Goal: Task Accomplishment & Management: Use online tool/utility

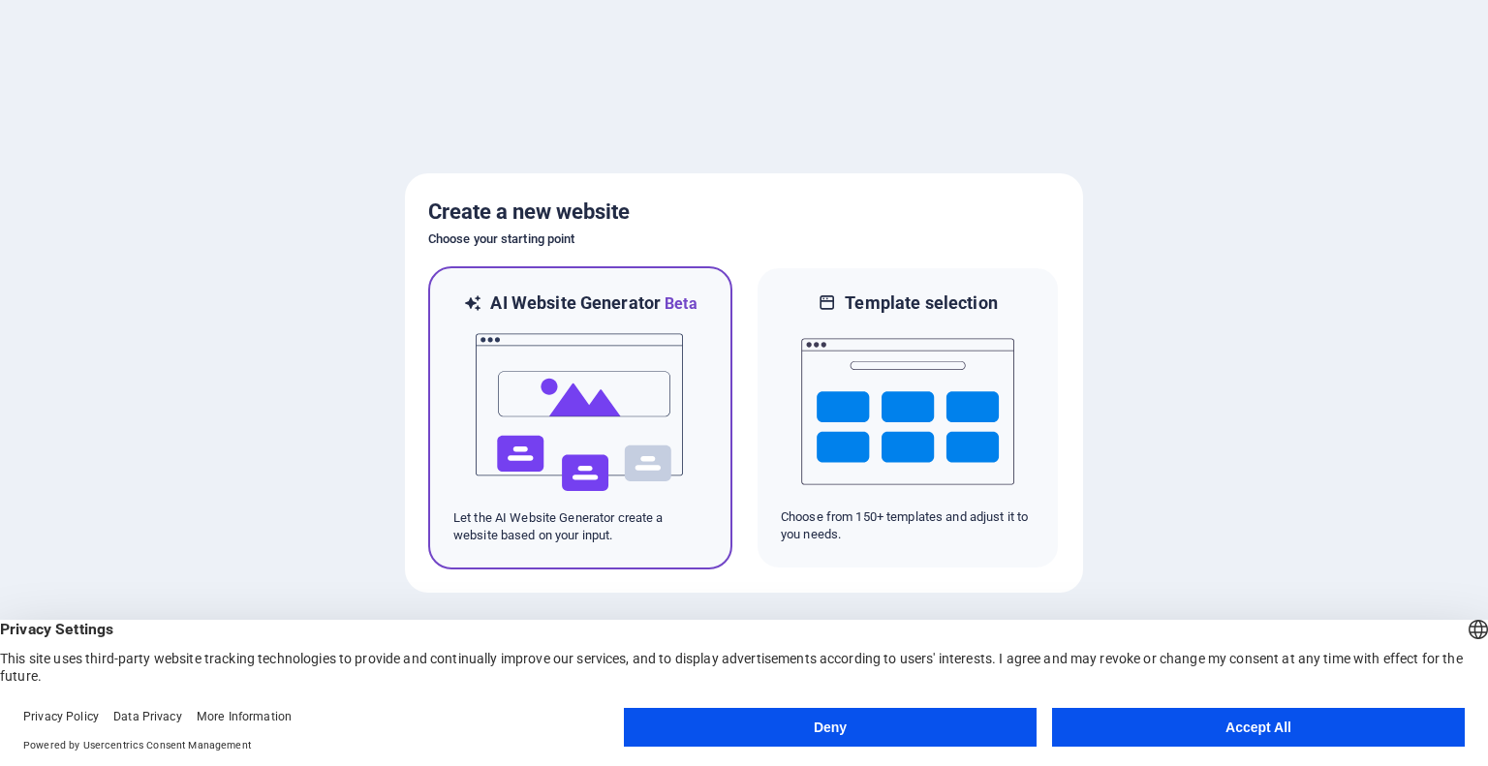
click at [610, 375] on img at bounding box center [580, 413] width 213 height 194
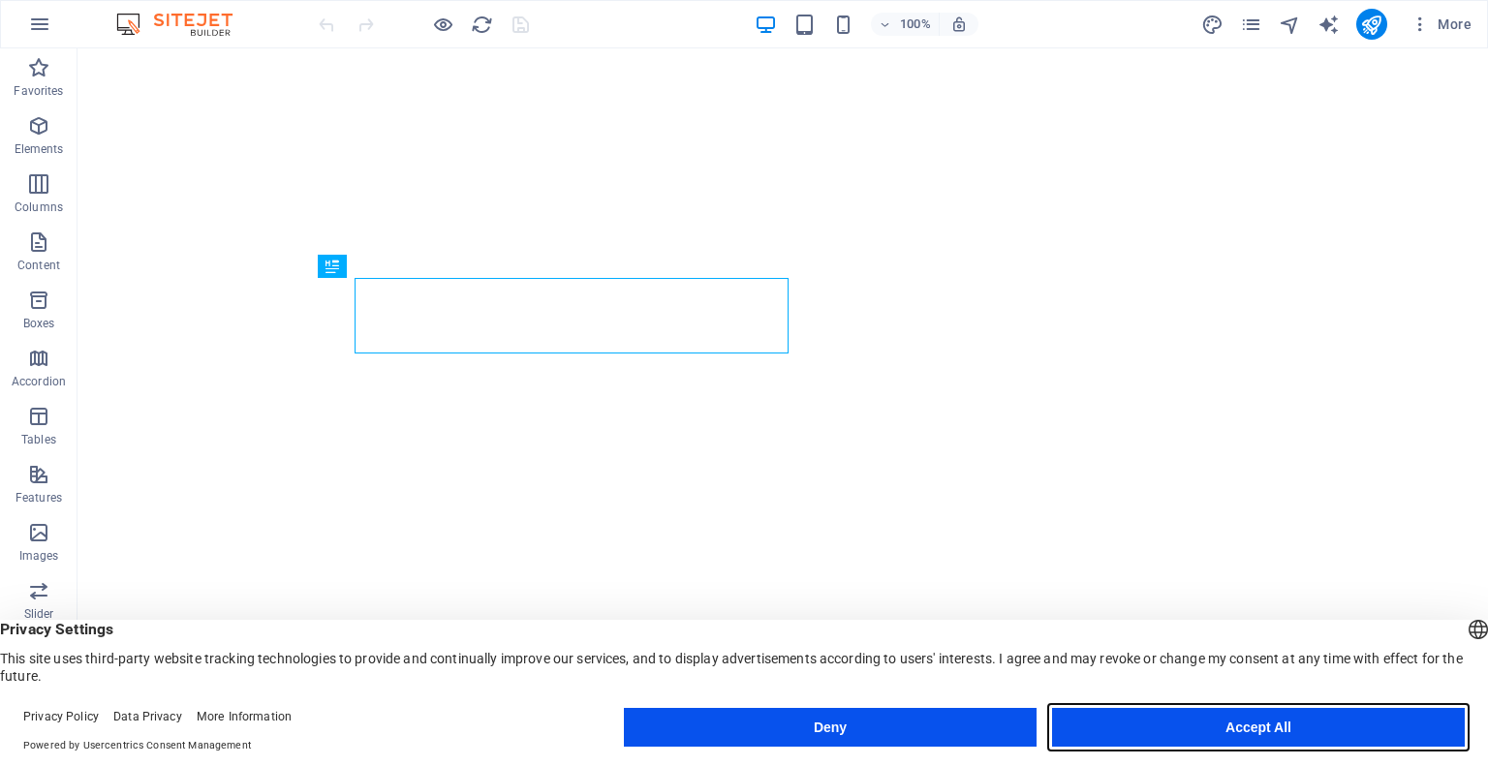
click at [1282, 731] on button "Accept All" at bounding box center [1258, 727] width 413 height 39
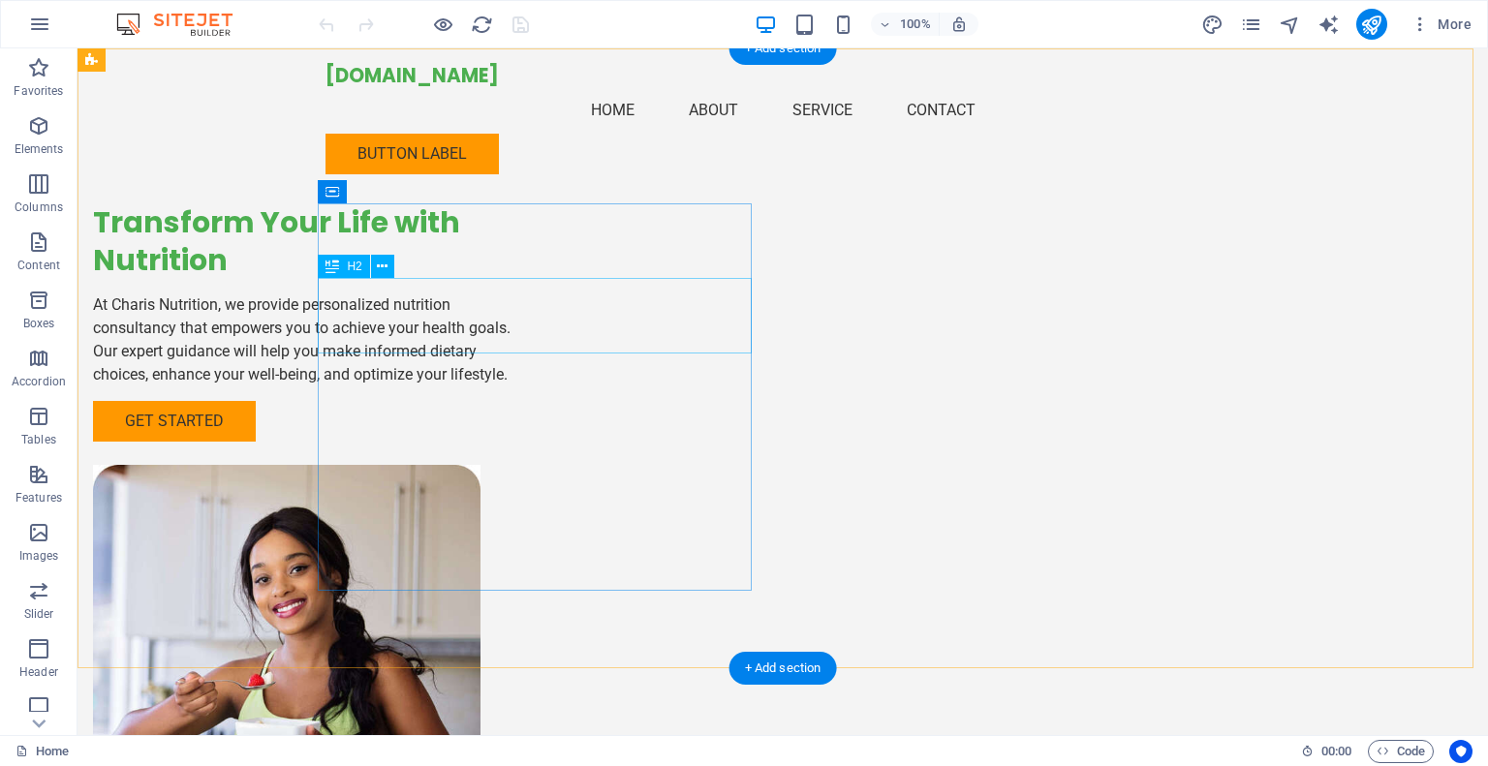
click at [527, 279] on div "Transform Your Life with Nutrition" at bounding box center [310, 241] width 434 height 76
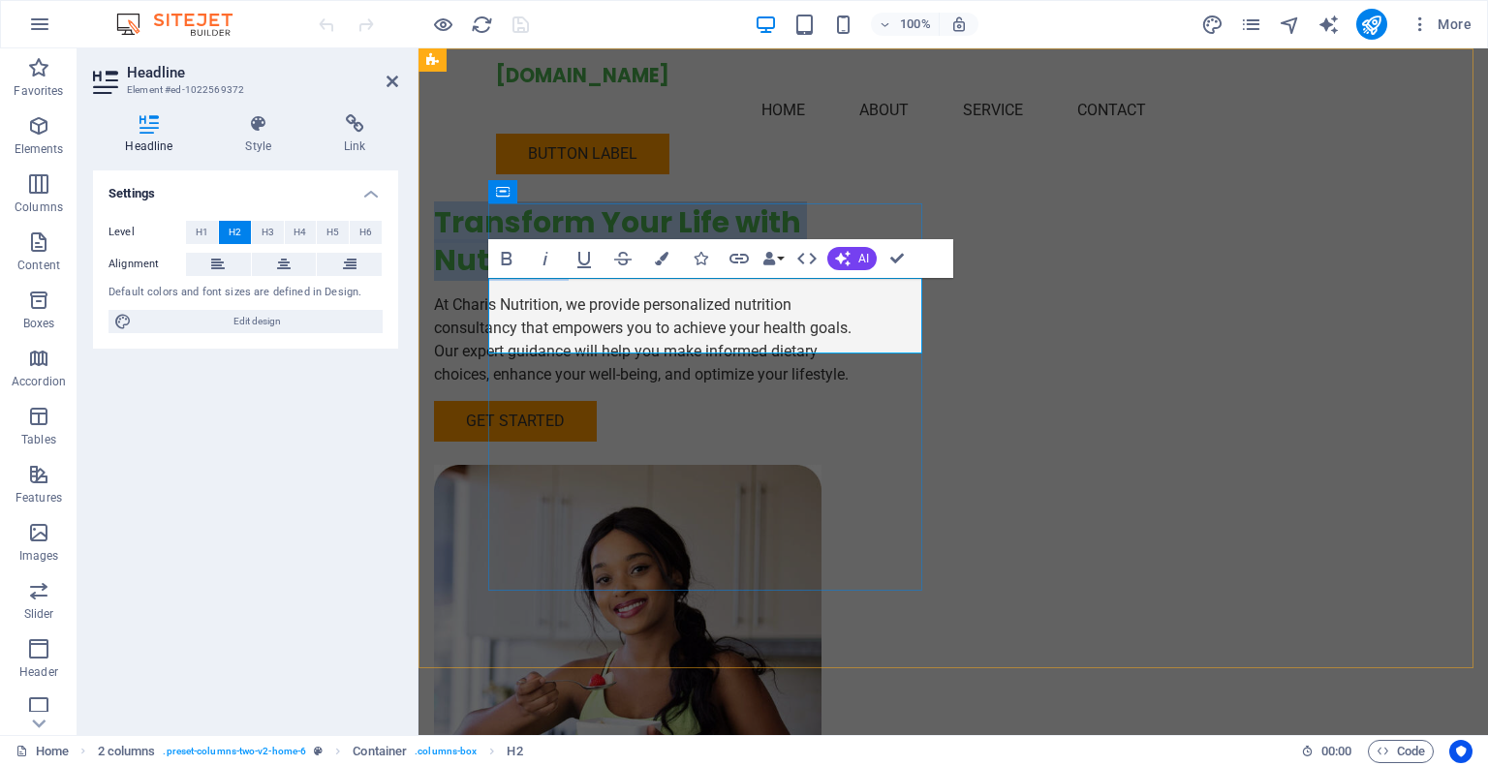
click at [863, 279] on h2 "Transform Your Life with Nutrition" at bounding box center [651, 241] width 434 height 76
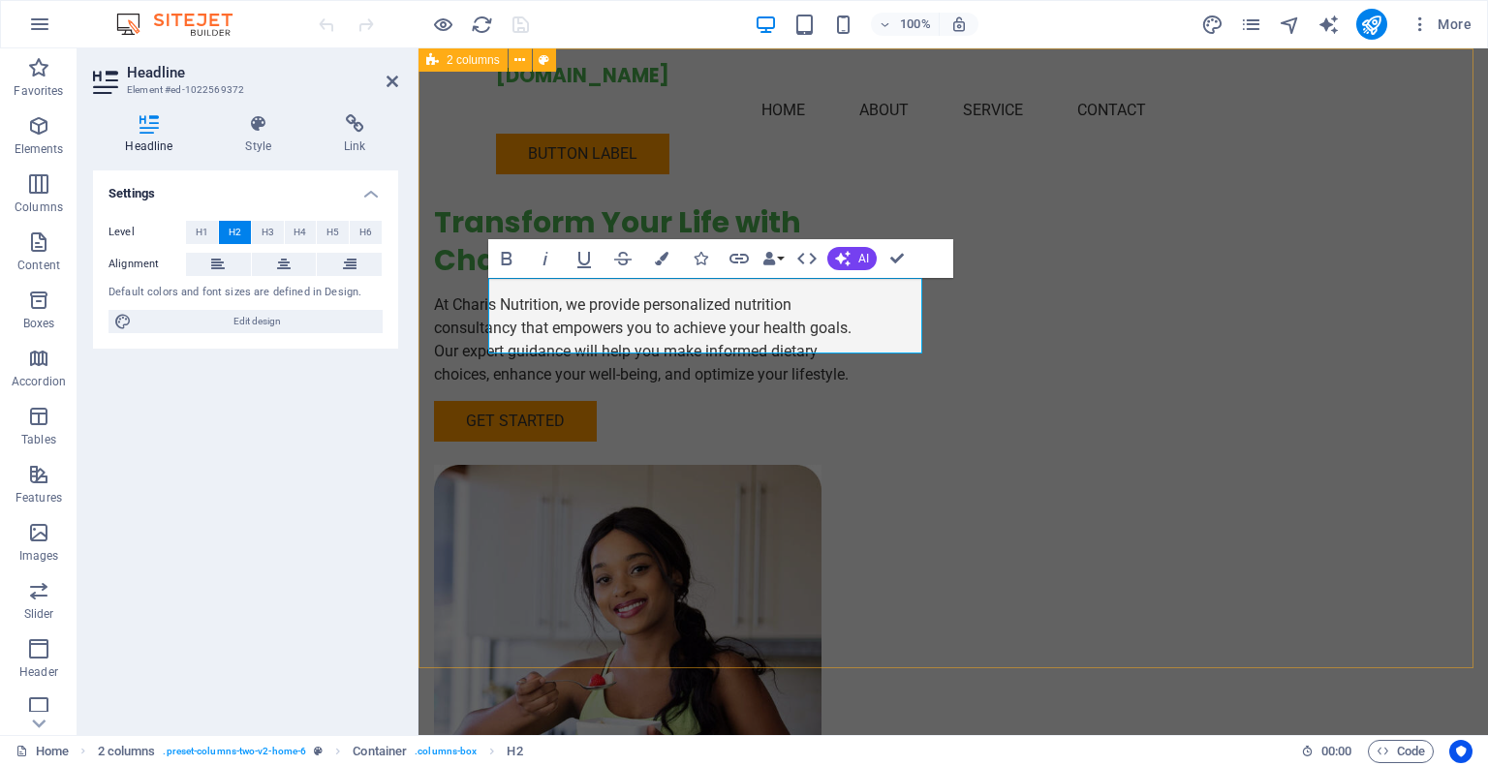
click at [850, 154] on div "Transform Your Life with Charis Nutrition At Charis Nutrition, we provide perso…" at bounding box center [952, 488] width 1069 height 881
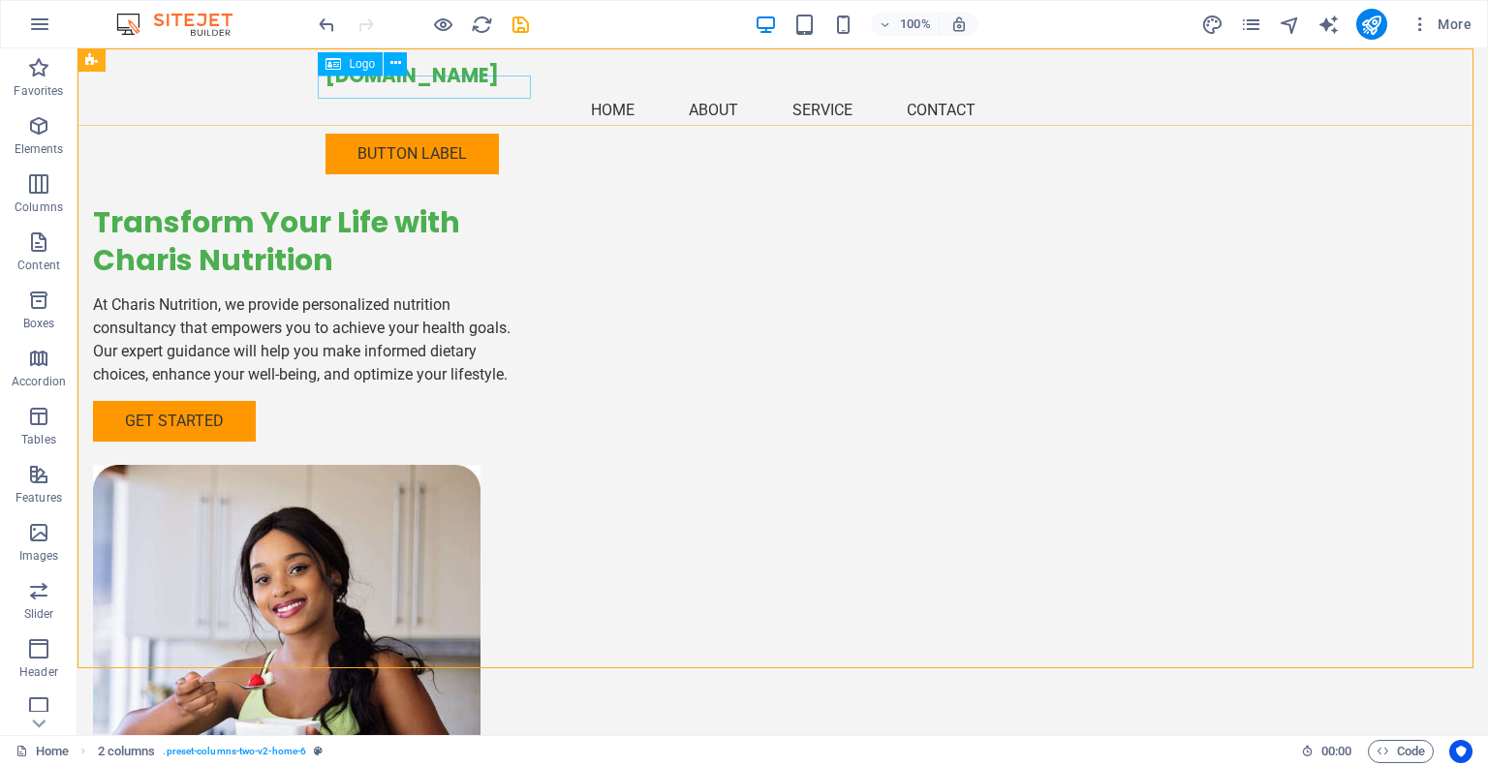
click at [471, 87] on div "[DOMAIN_NAME]" at bounding box center [782, 75] width 914 height 23
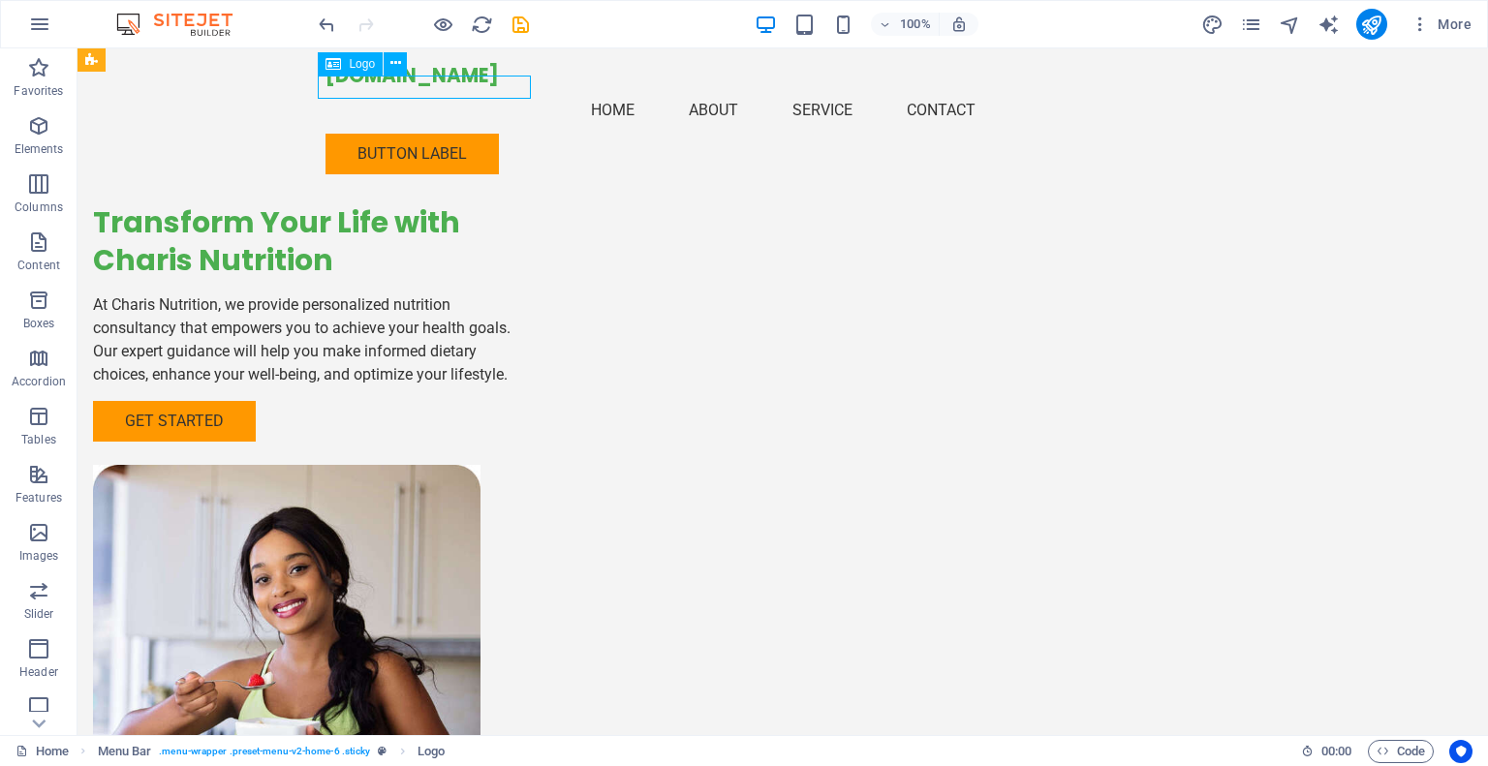
click at [470, 87] on div "[DOMAIN_NAME]" at bounding box center [782, 75] width 914 height 23
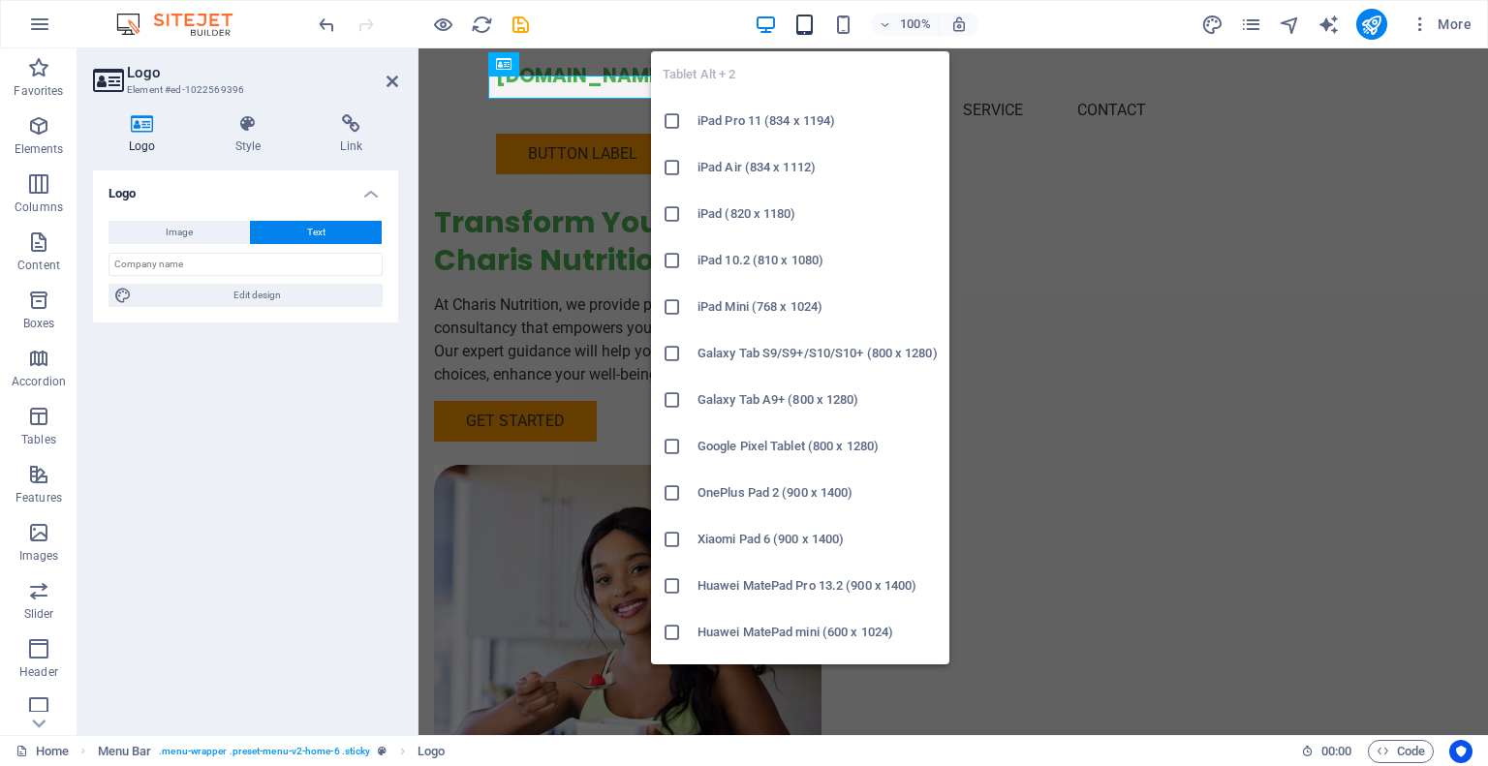
click at [814, 20] on span "button" at bounding box center [804, 25] width 23 height 22
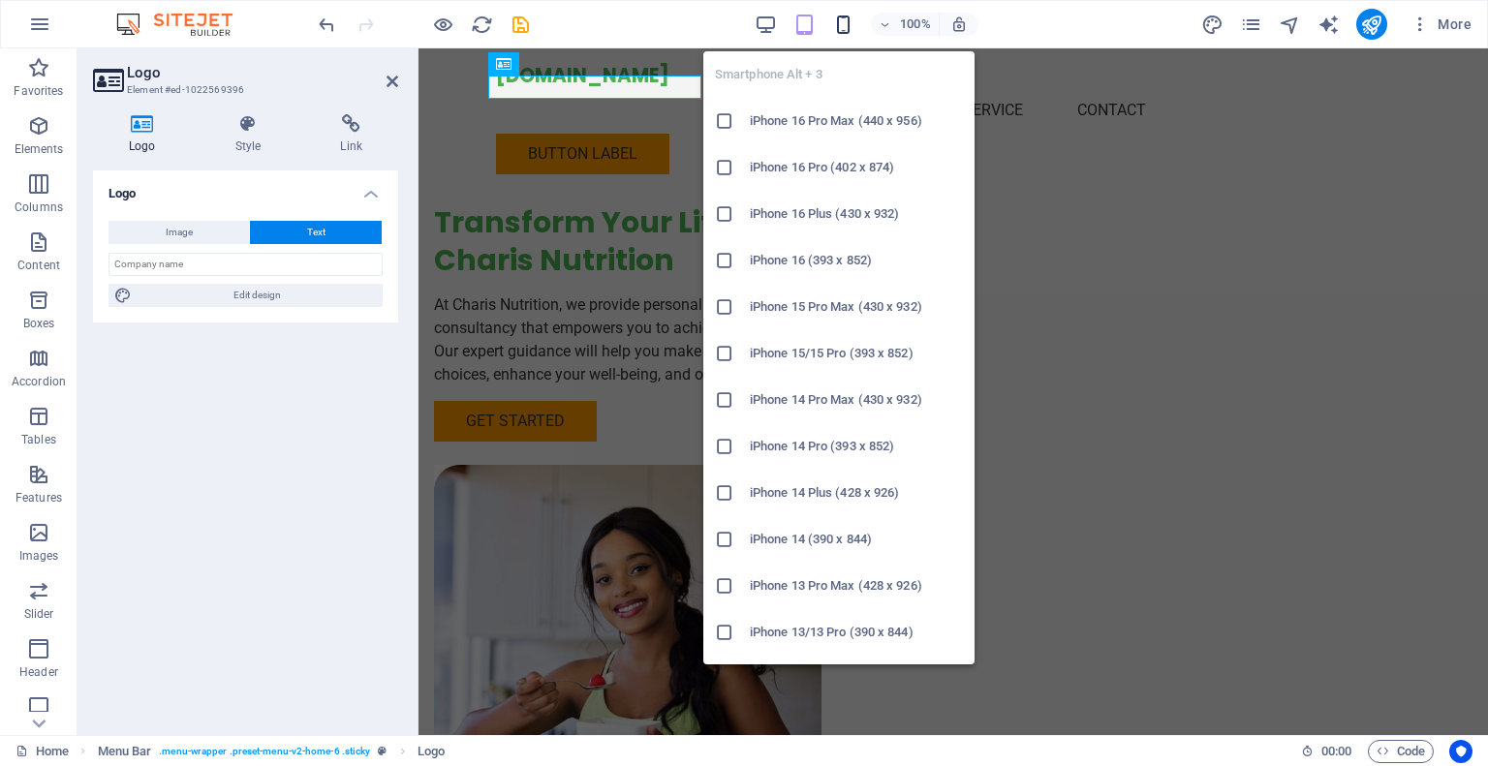
click at [841, 29] on icon "button" at bounding box center [843, 25] width 22 height 22
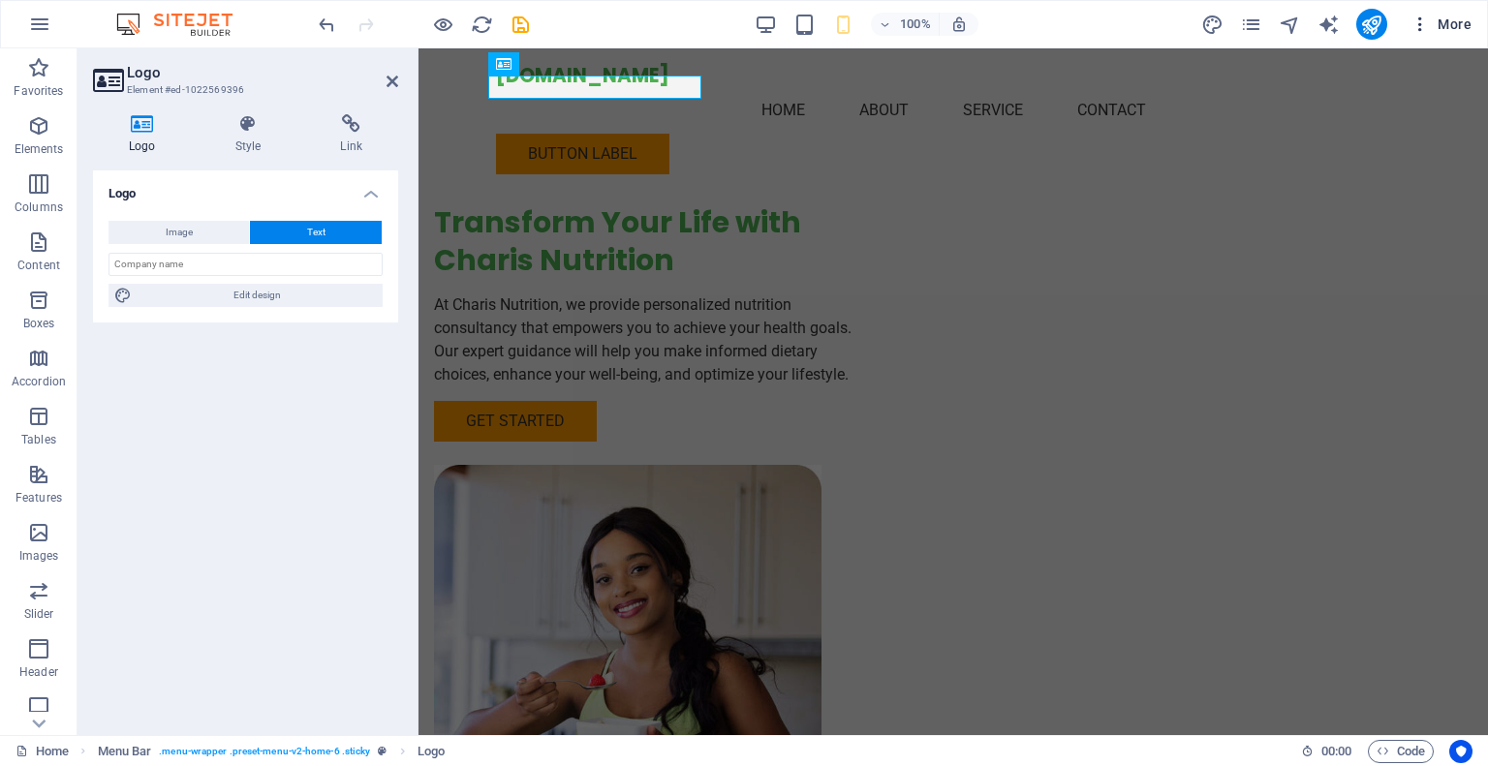
click at [1418, 26] on icon "button" at bounding box center [1419, 24] width 19 height 19
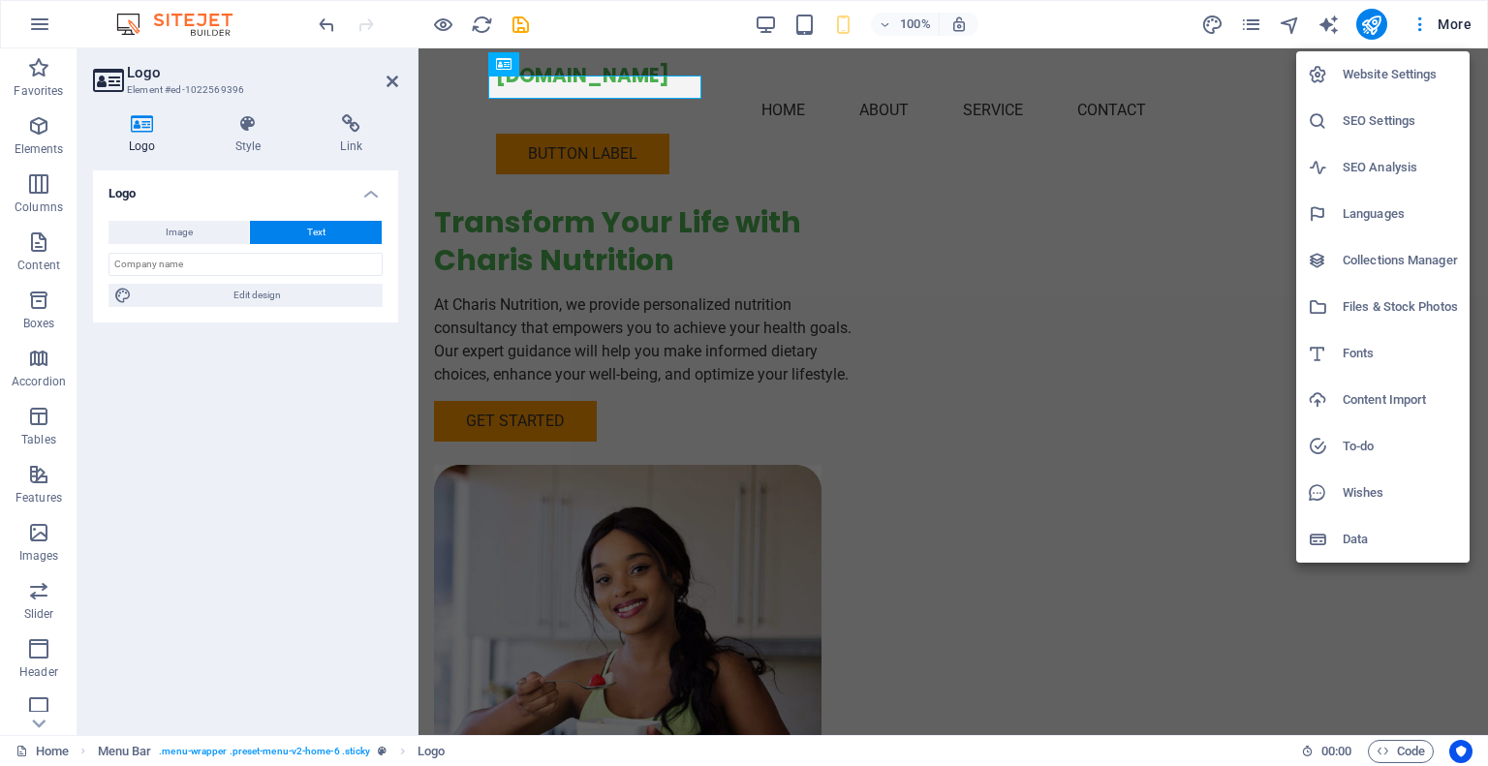
click at [1214, 654] on div at bounding box center [744, 383] width 1488 height 766
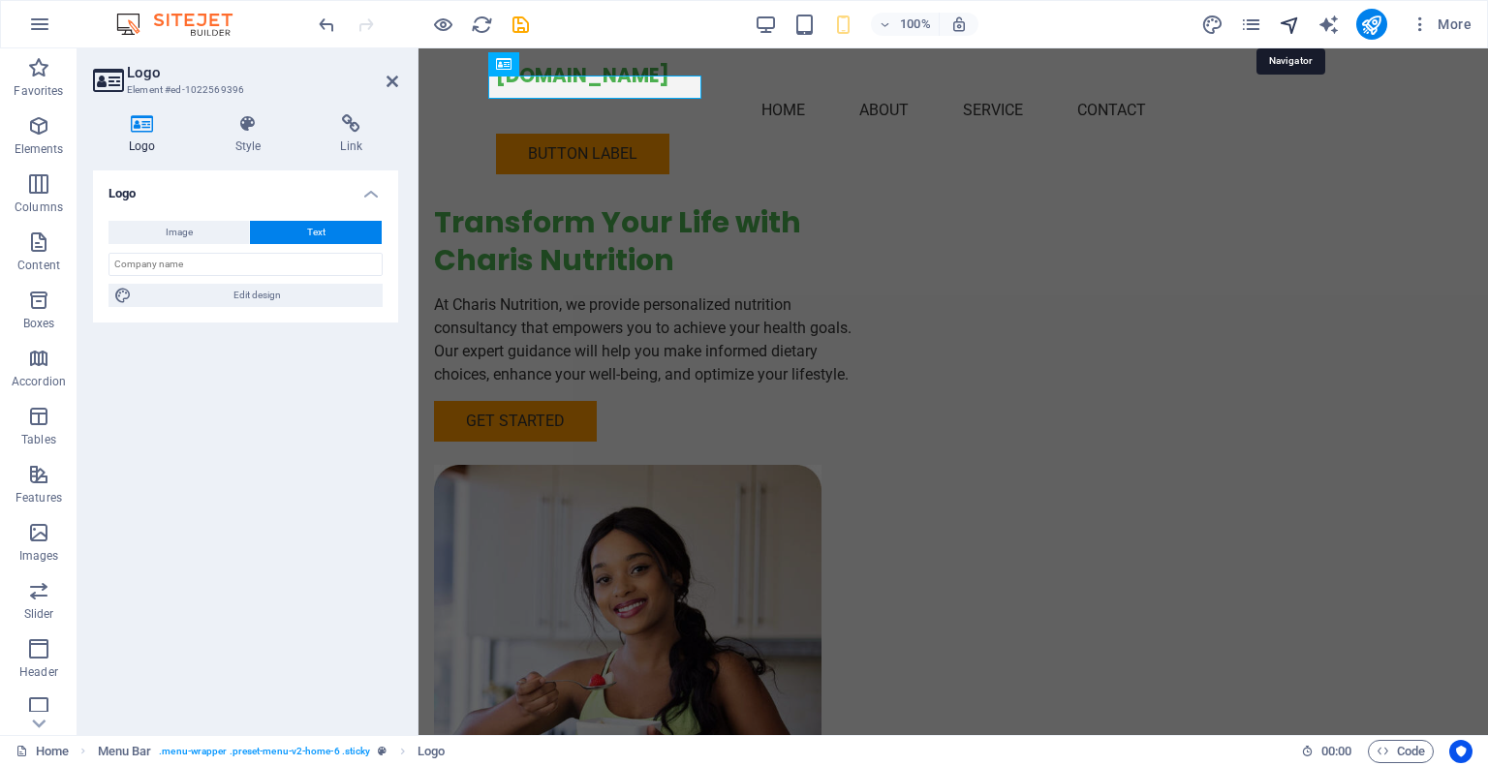
click at [1294, 31] on icon "navigator" at bounding box center [1289, 25] width 22 height 22
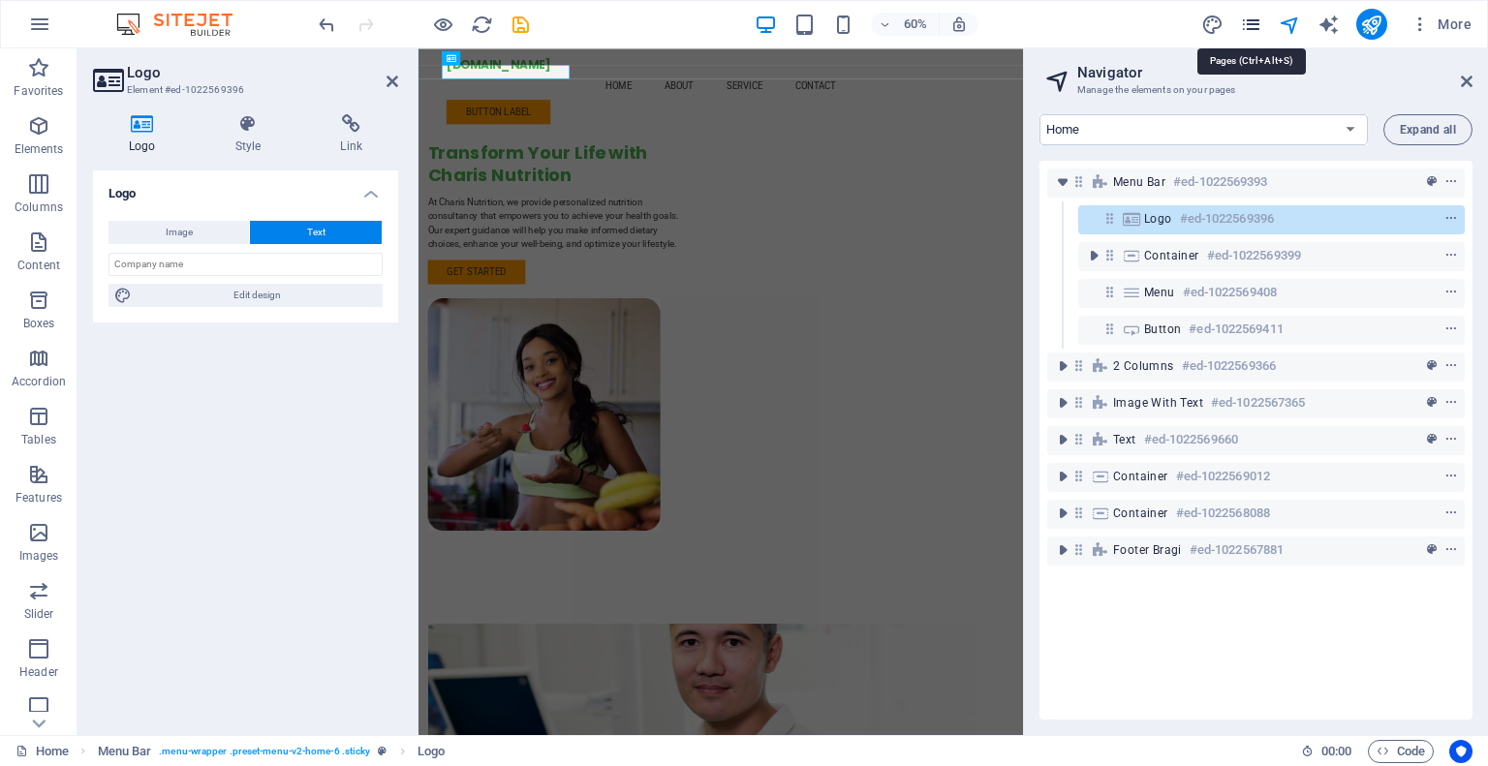
click at [1259, 20] on icon "pages" at bounding box center [1251, 25] width 22 height 22
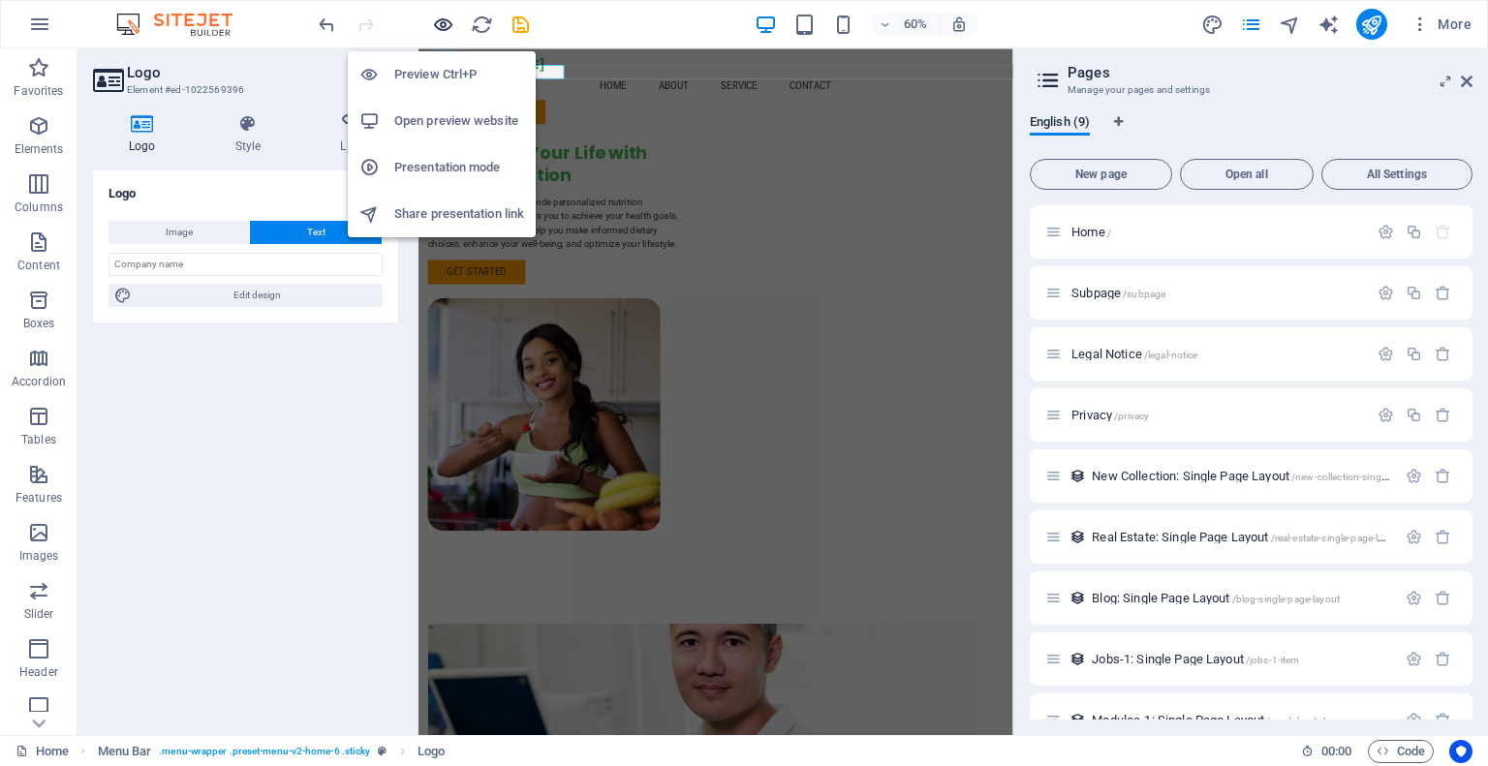
click at [437, 31] on icon "button" at bounding box center [443, 25] width 22 height 22
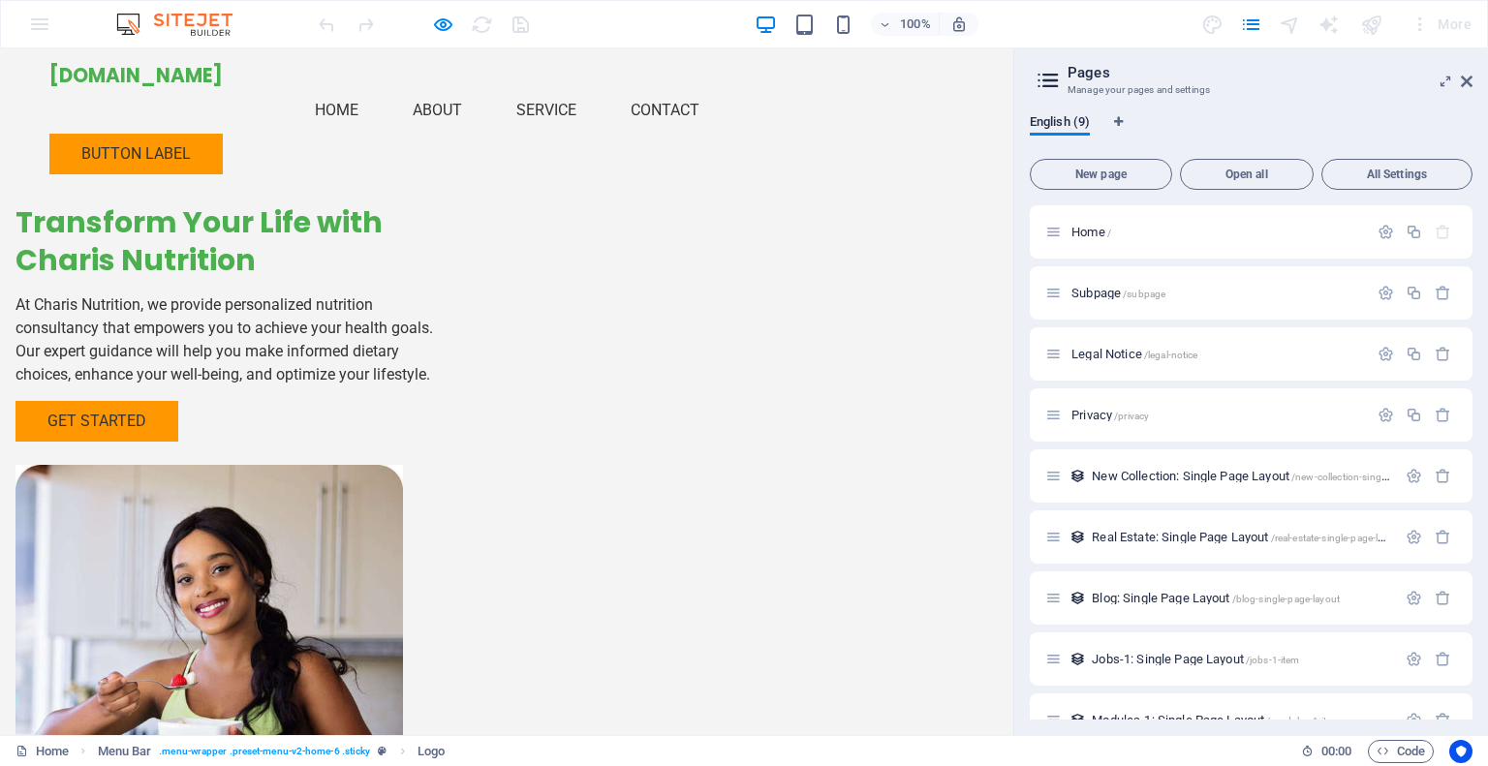
drag, startPoint x: 311, startPoint y: 624, endPoint x: 370, endPoint y: 562, distance: 85.6
click at [341, 584] on div "Transform Your Life with Charis Nutrition At Charis Nutrition, we provide perso…" at bounding box center [506, 488] width 1013 height 881
drag, startPoint x: 1468, startPoint y: 81, endPoint x: 1468, endPoint y: 32, distance: 49.4
click at [1468, 81] on icon at bounding box center [1467, 81] width 12 height 15
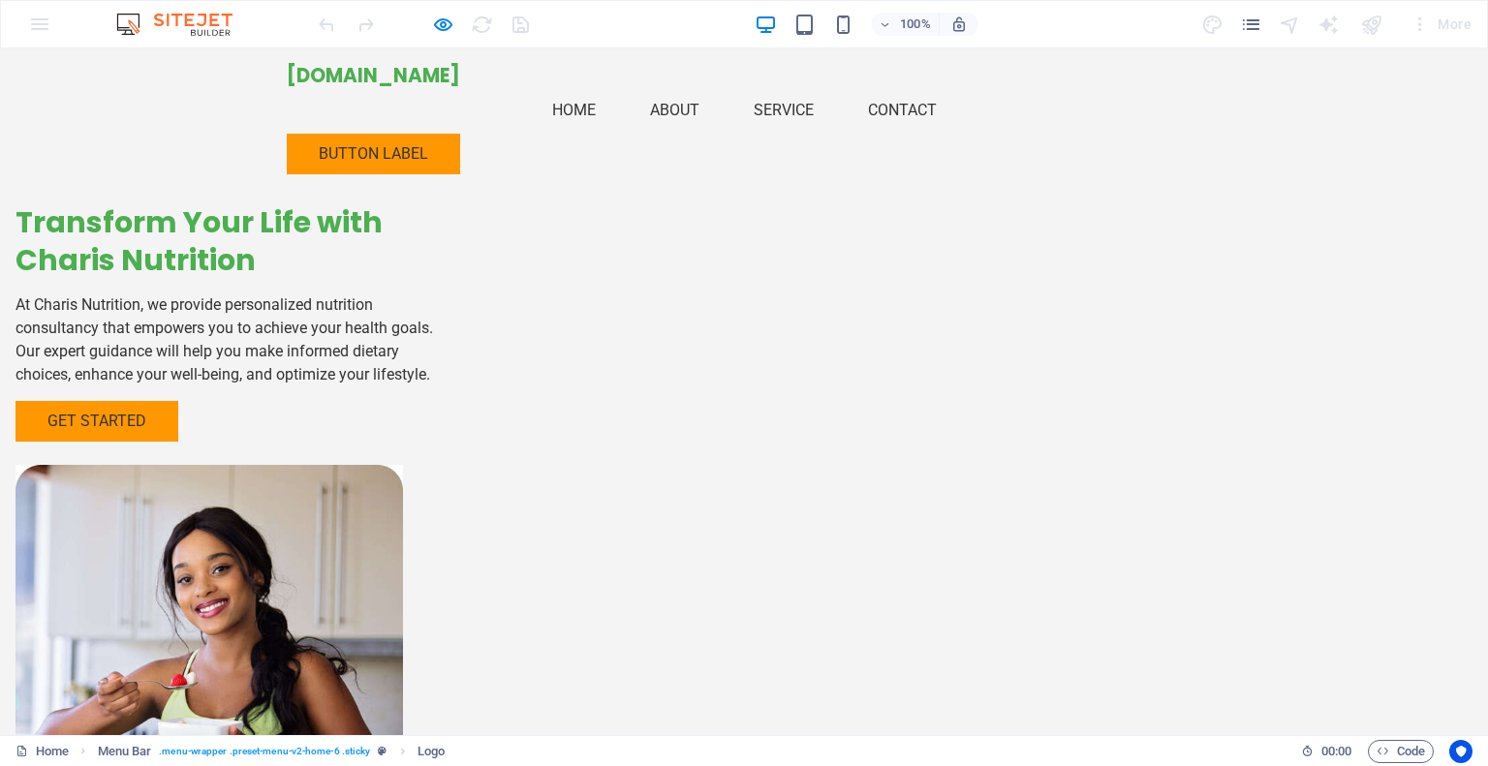
click at [797, 91] on link "Service" at bounding box center [783, 110] width 91 height 46
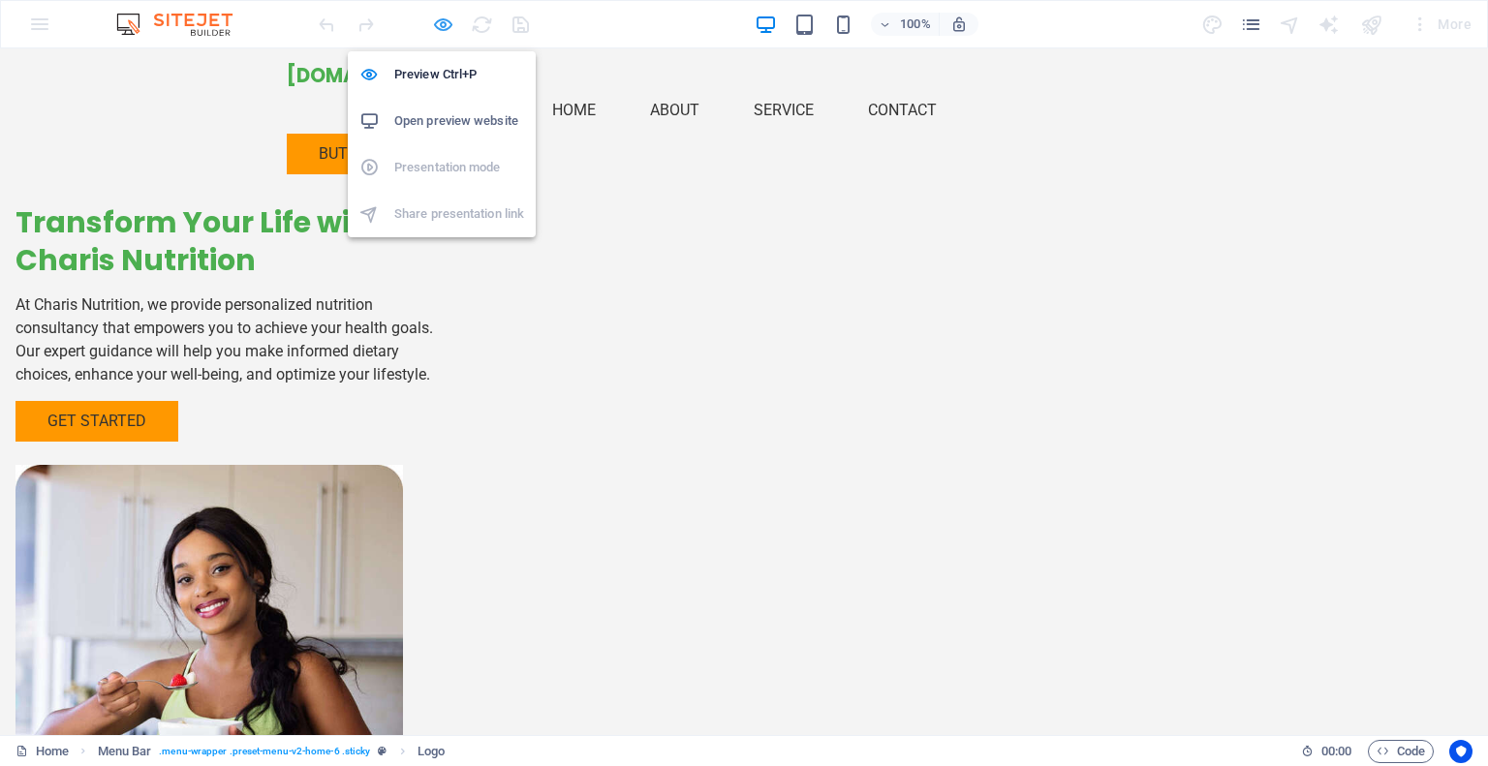
click at [446, 18] on icon "button" at bounding box center [443, 25] width 22 height 22
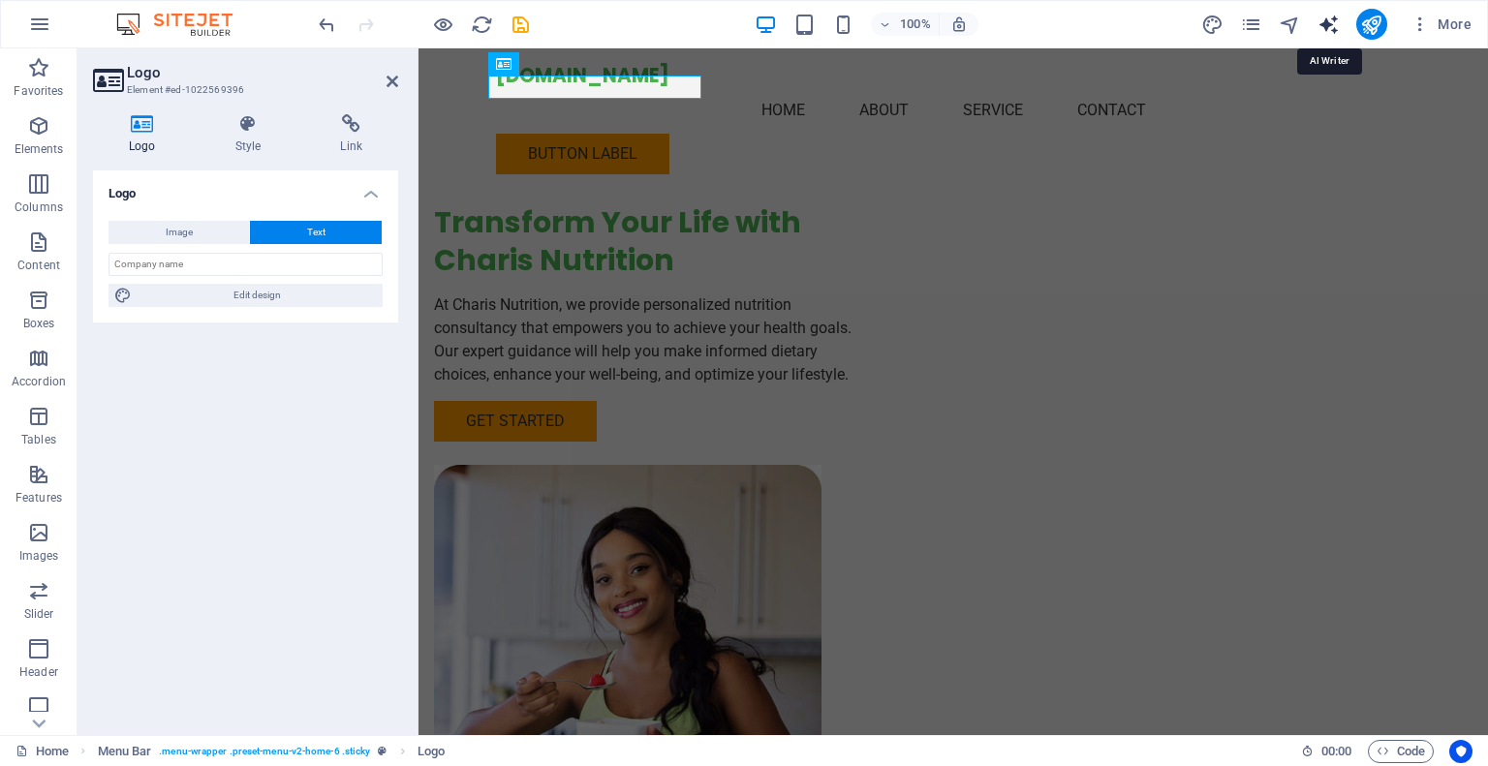
click at [1331, 23] on icon "text_generator" at bounding box center [1328, 25] width 22 height 22
select select "English"
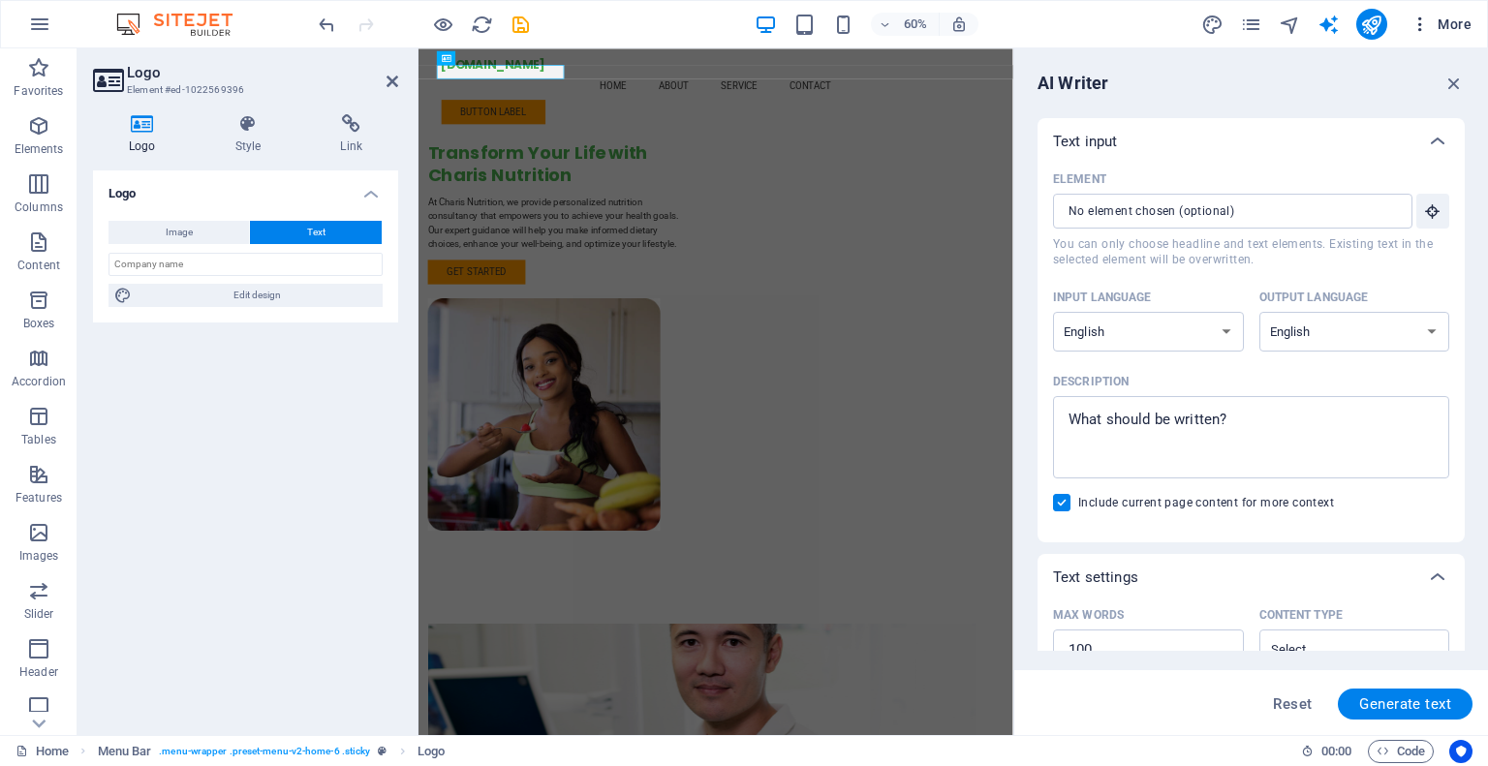
click at [1427, 25] on icon "button" at bounding box center [1419, 24] width 19 height 19
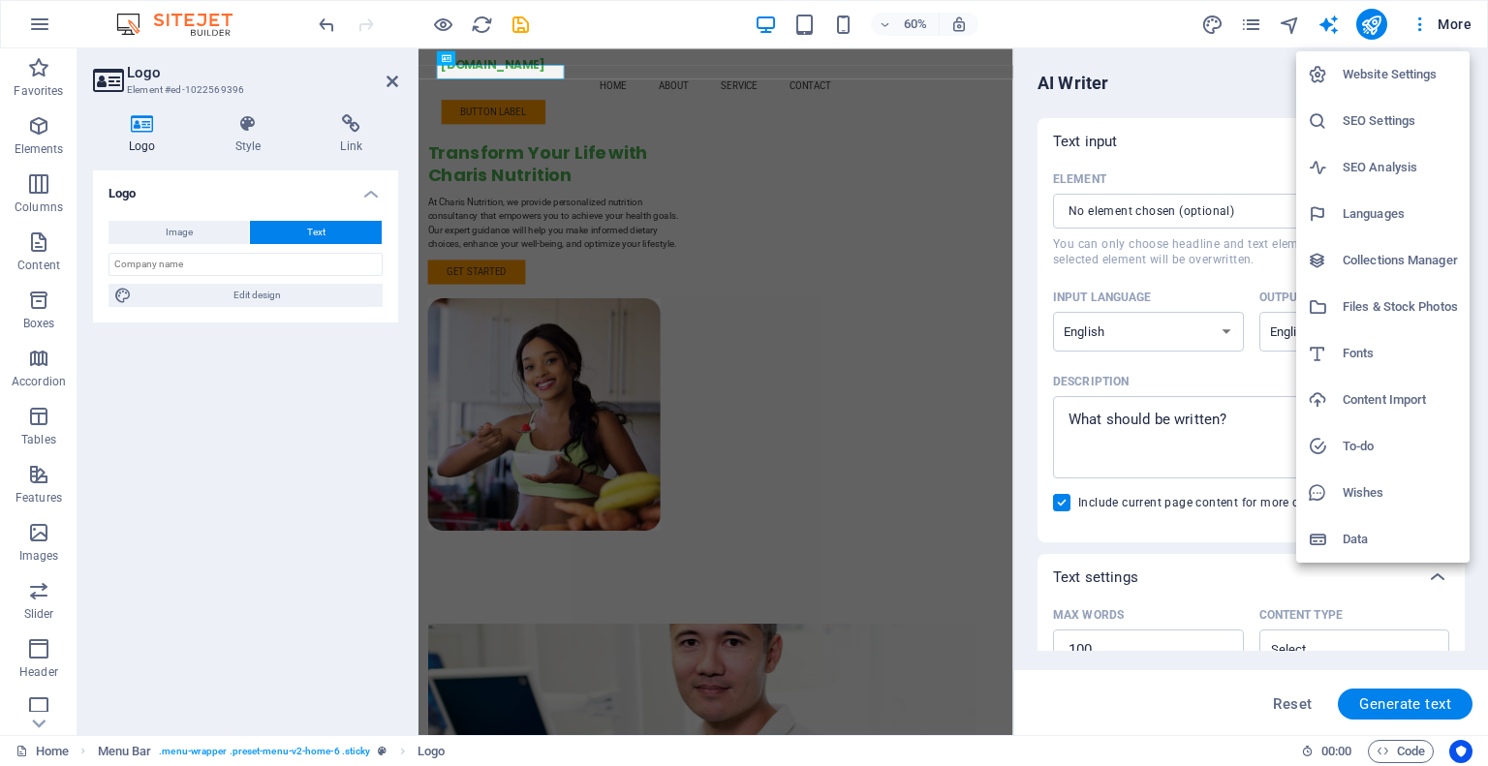
click at [1176, 88] on div at bounding box center [744, 383] width 1488 height 766
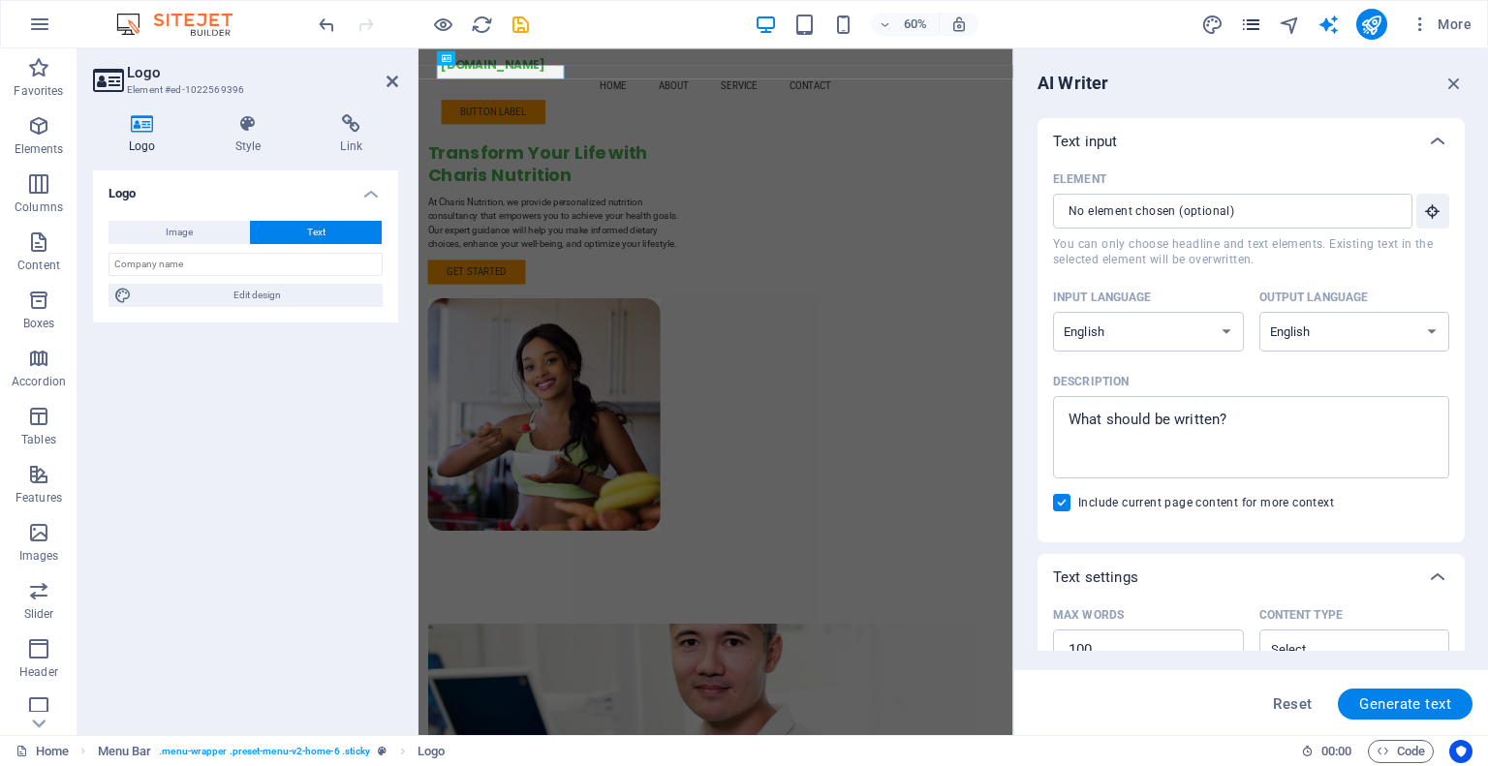
click at [1250, 27] on icon "pages" at bounding box center [1251, 25] width 22 height 22
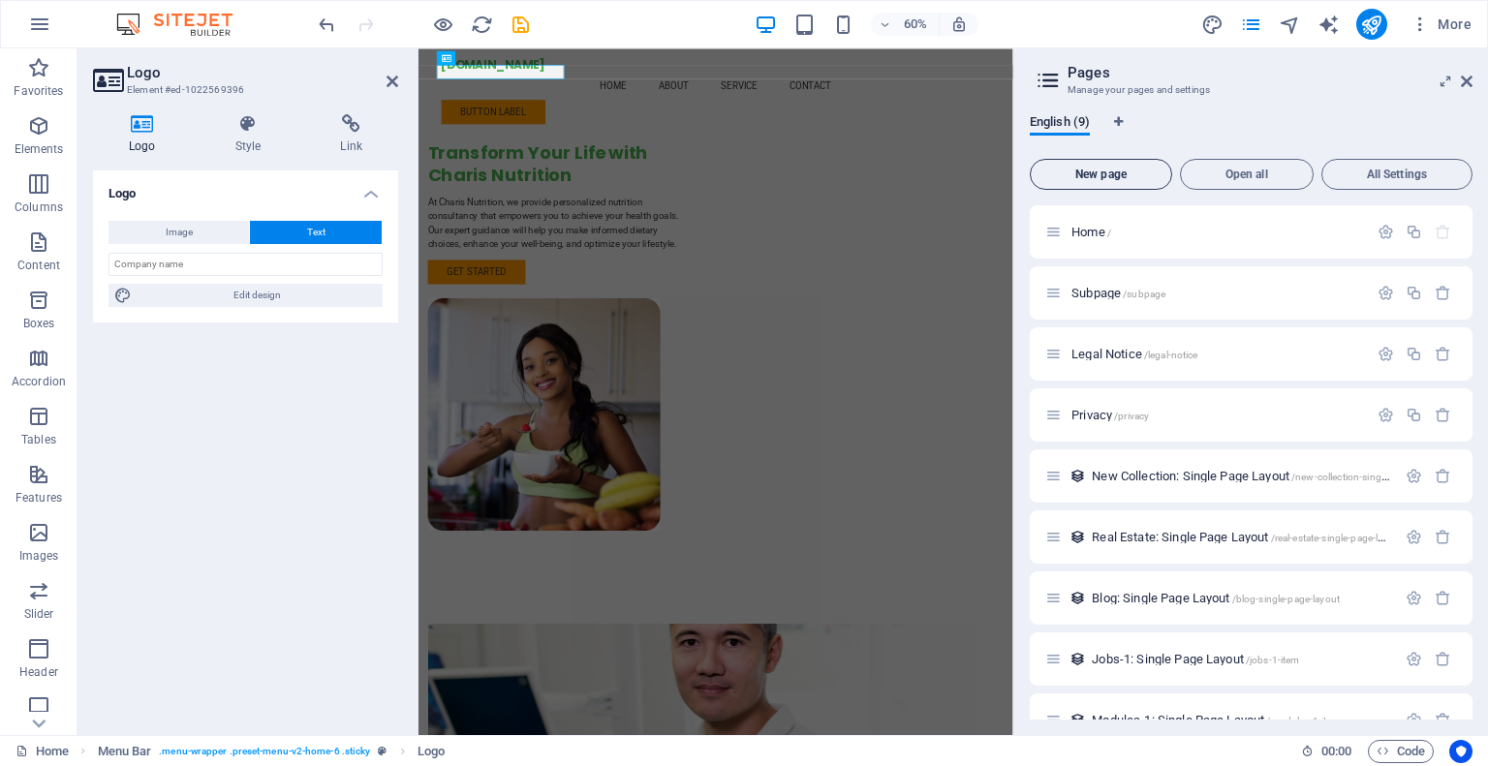
click at [1131, 169] on span "New page" at bounding box center [1100, 175] width 125 height 12
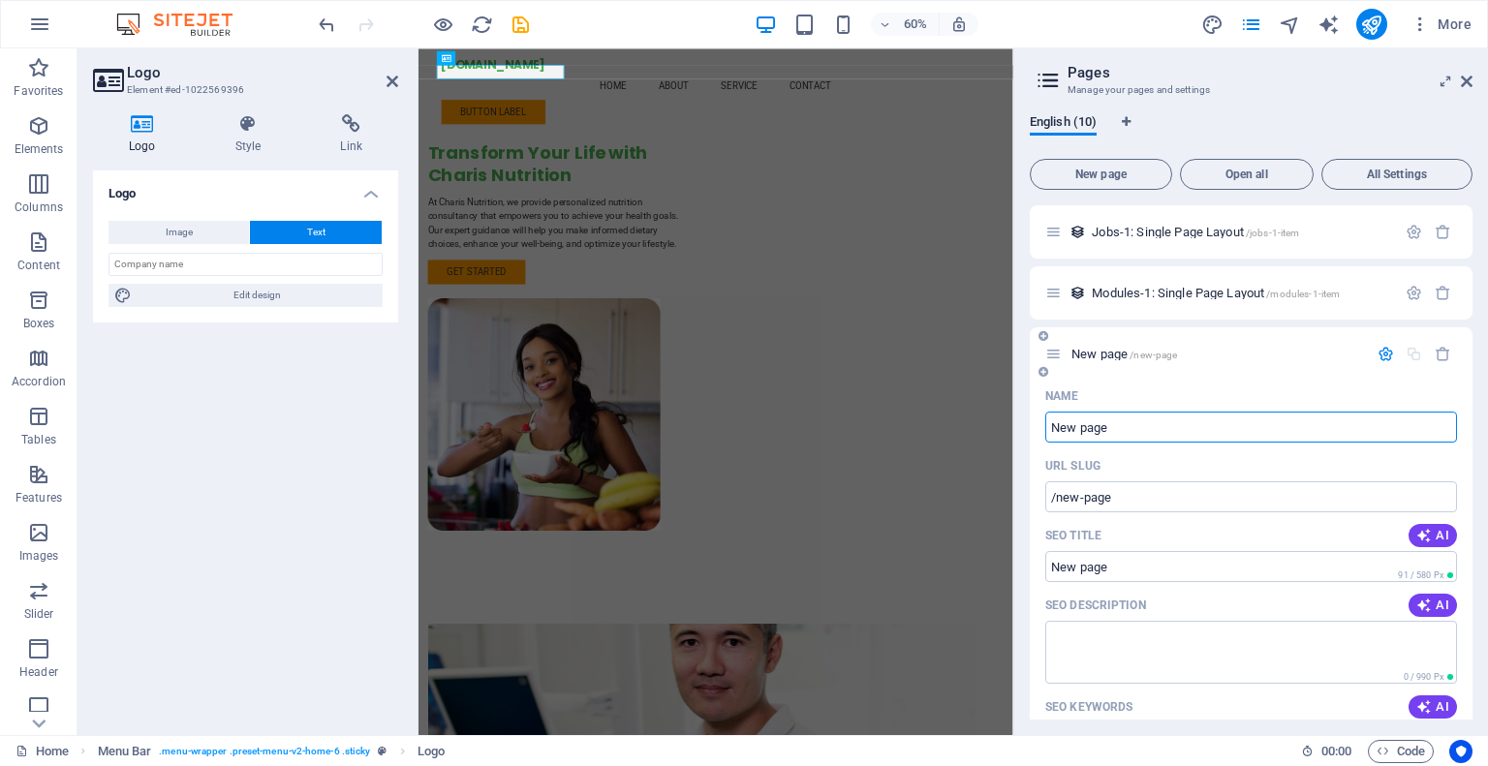
scroll to position [577, 0]
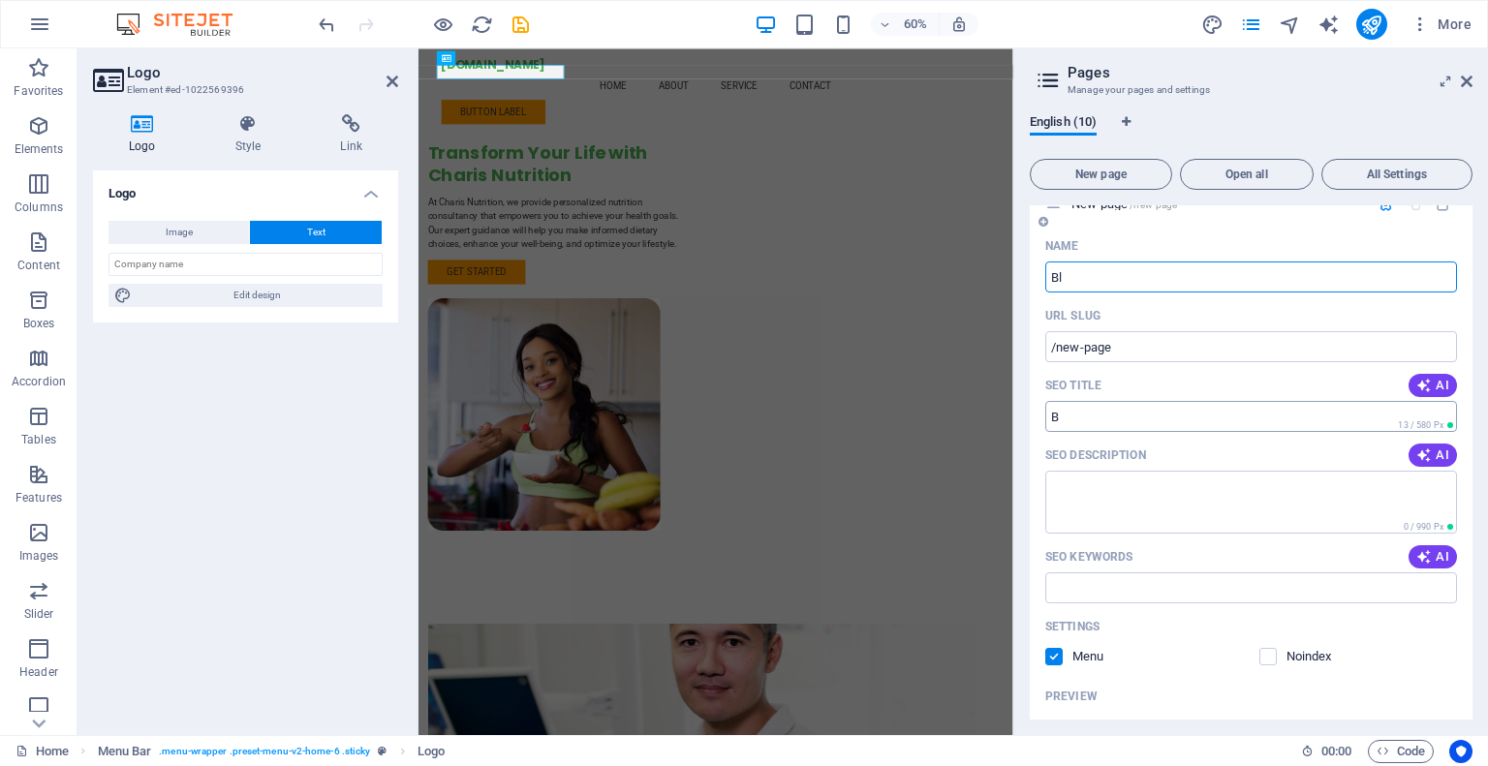
type input "Blo"
type input "/b"
type input "Blog"
type input "/blog"
type input "Blog"
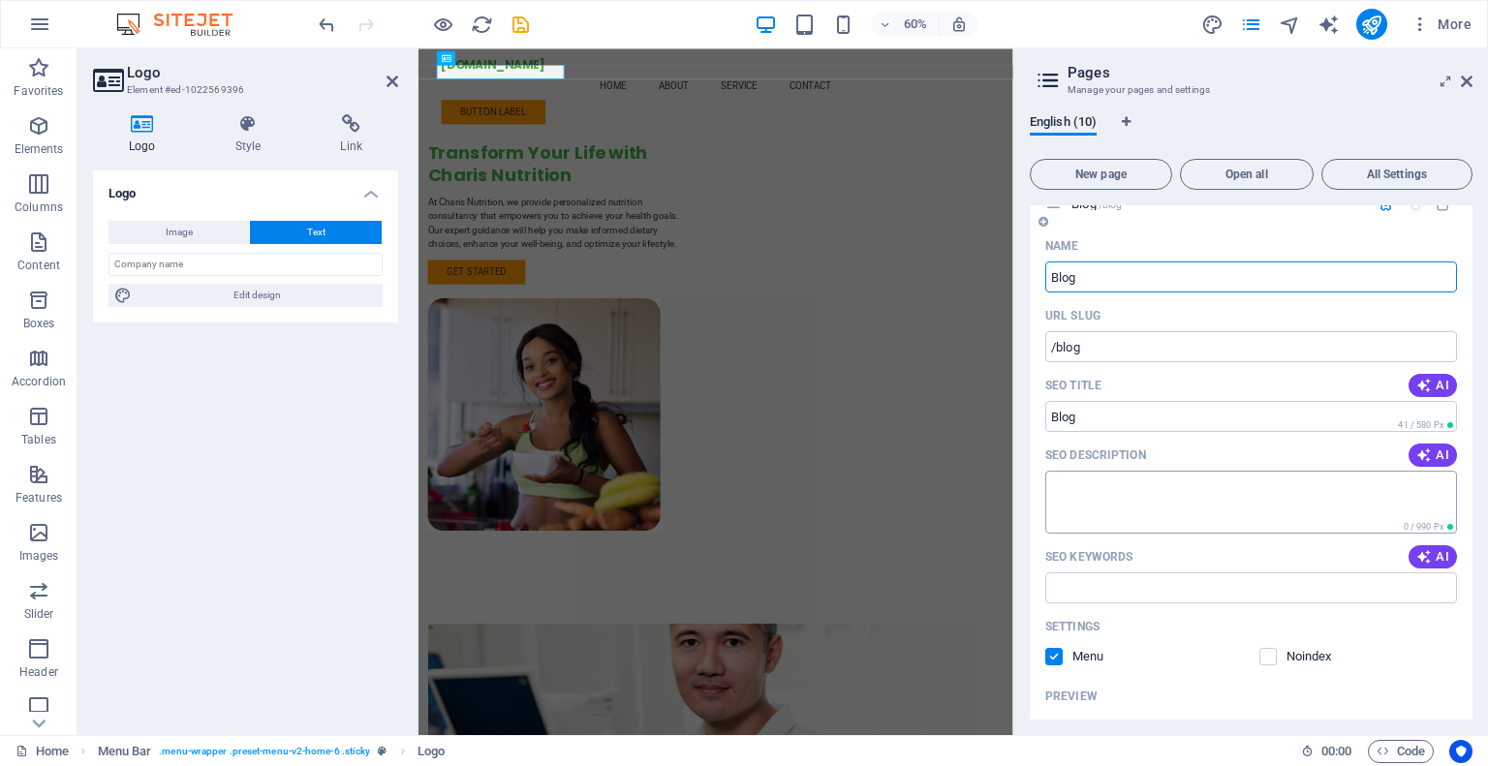
click at [1163, 488] on textarea "SEO Description" at bounding box center [1251, 502] width 412 height 63
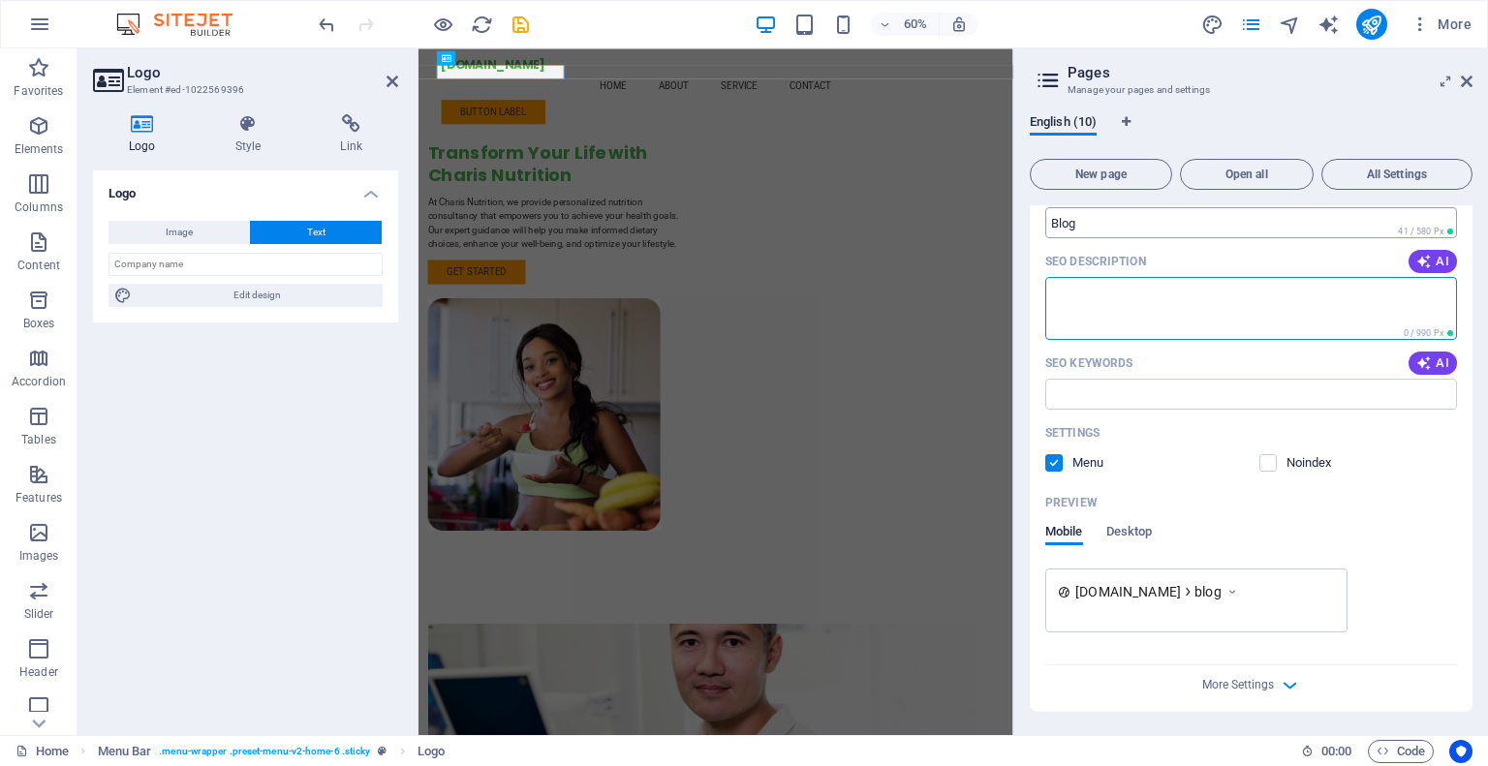
scroll to position [480, 0]
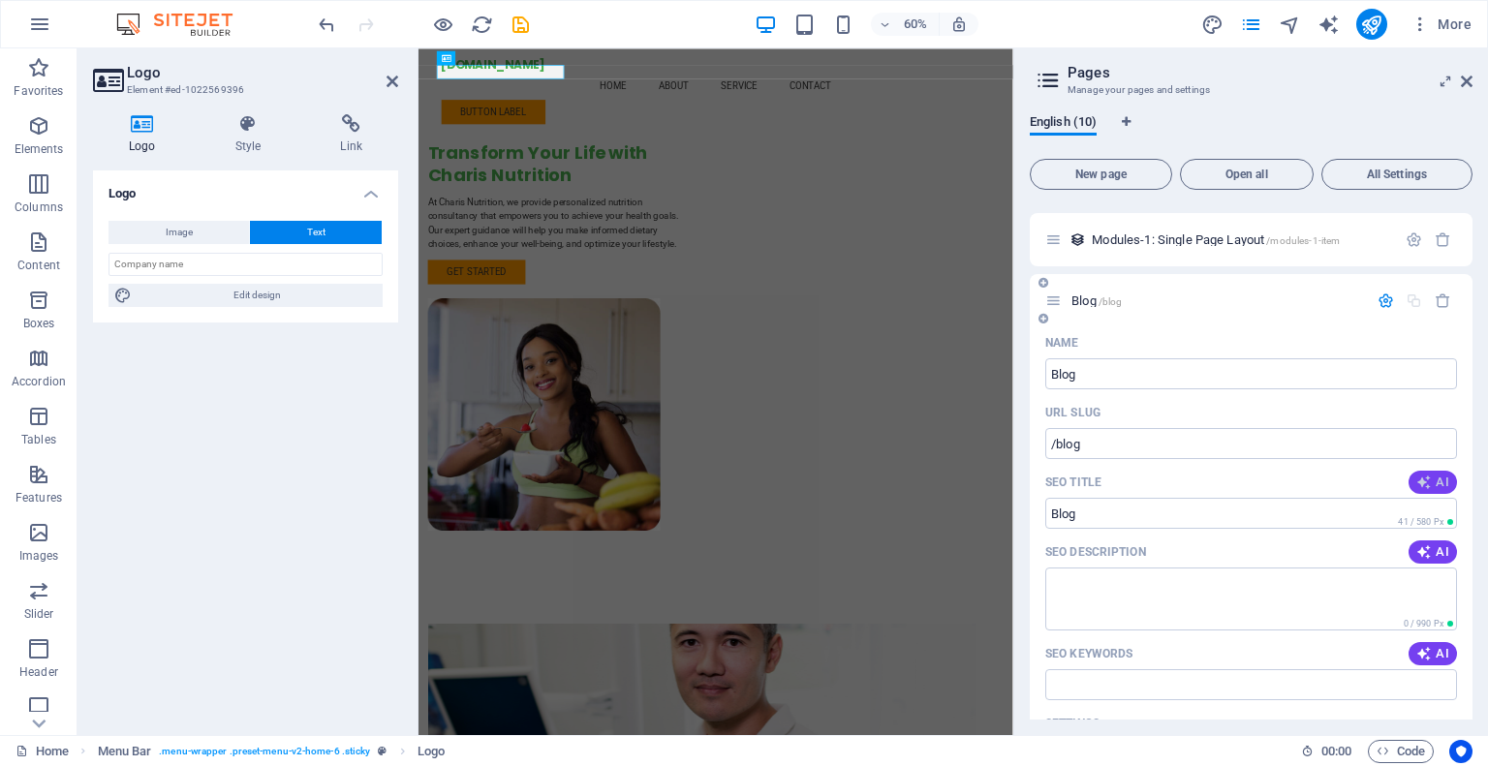
click at [1431, 481] on span "AI" at bounding box center [1432, 482] width 33 height 15
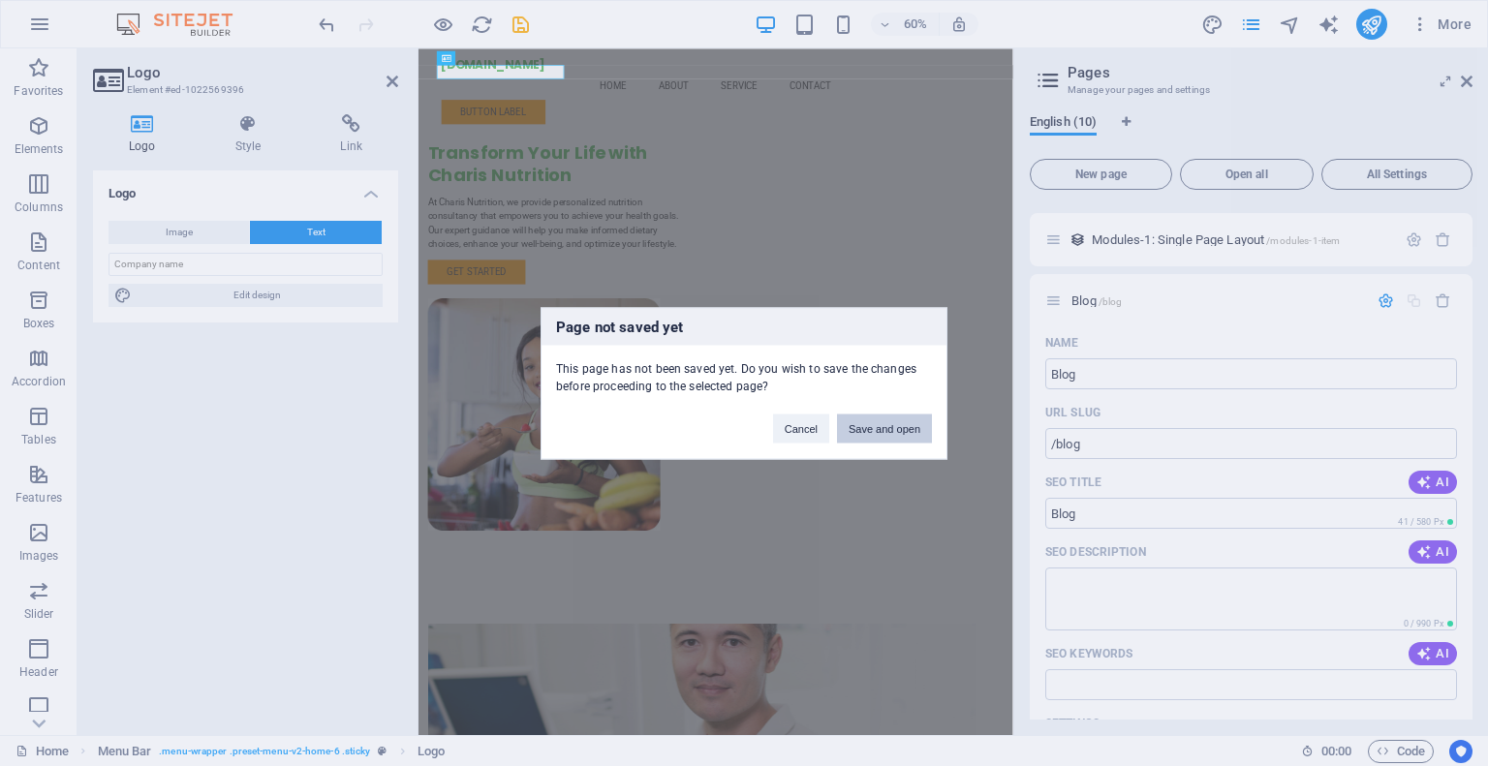
click at [887, 424] on button "Save and open" at bounding box center [884, 428] width 95 height 29
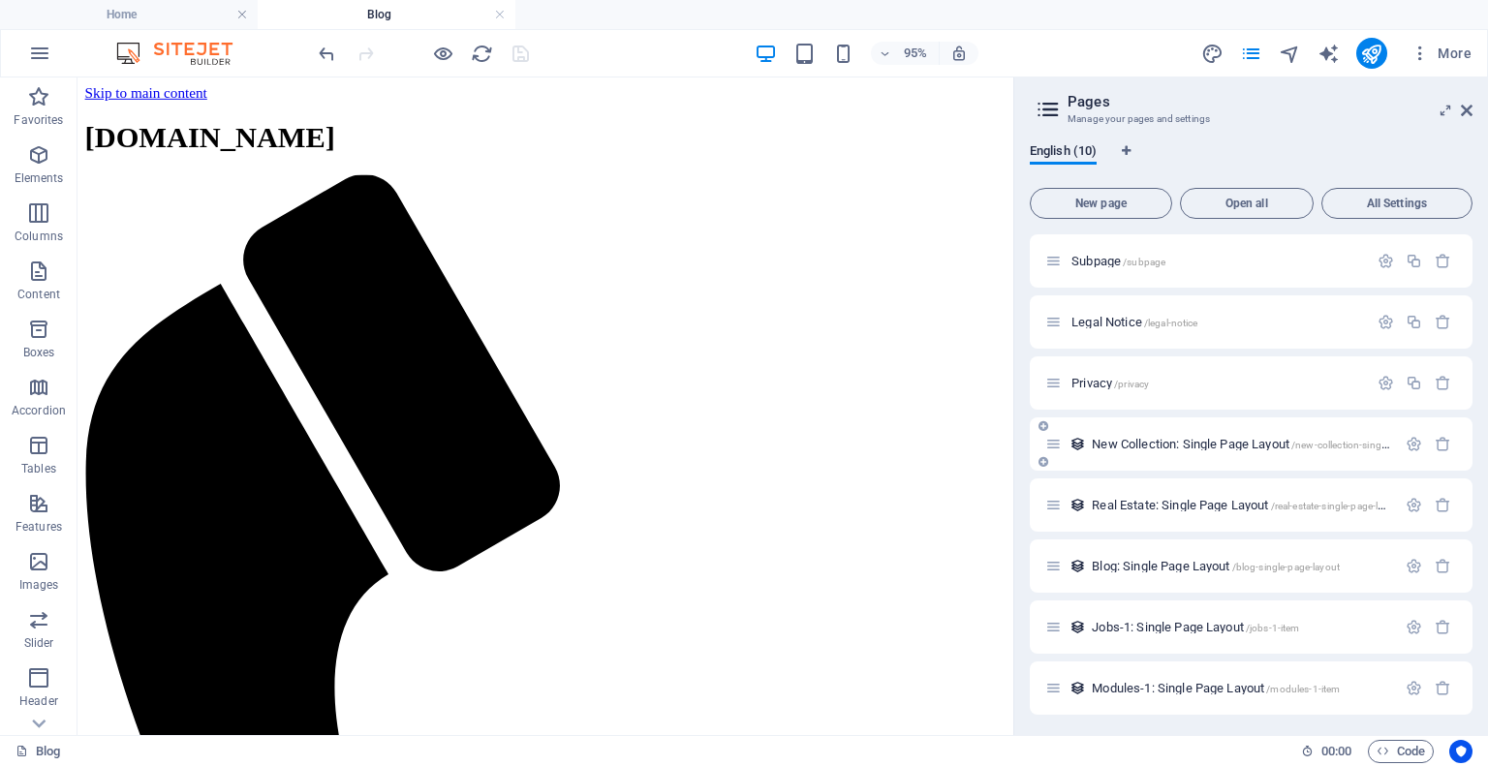
scroll to position [124, 0]
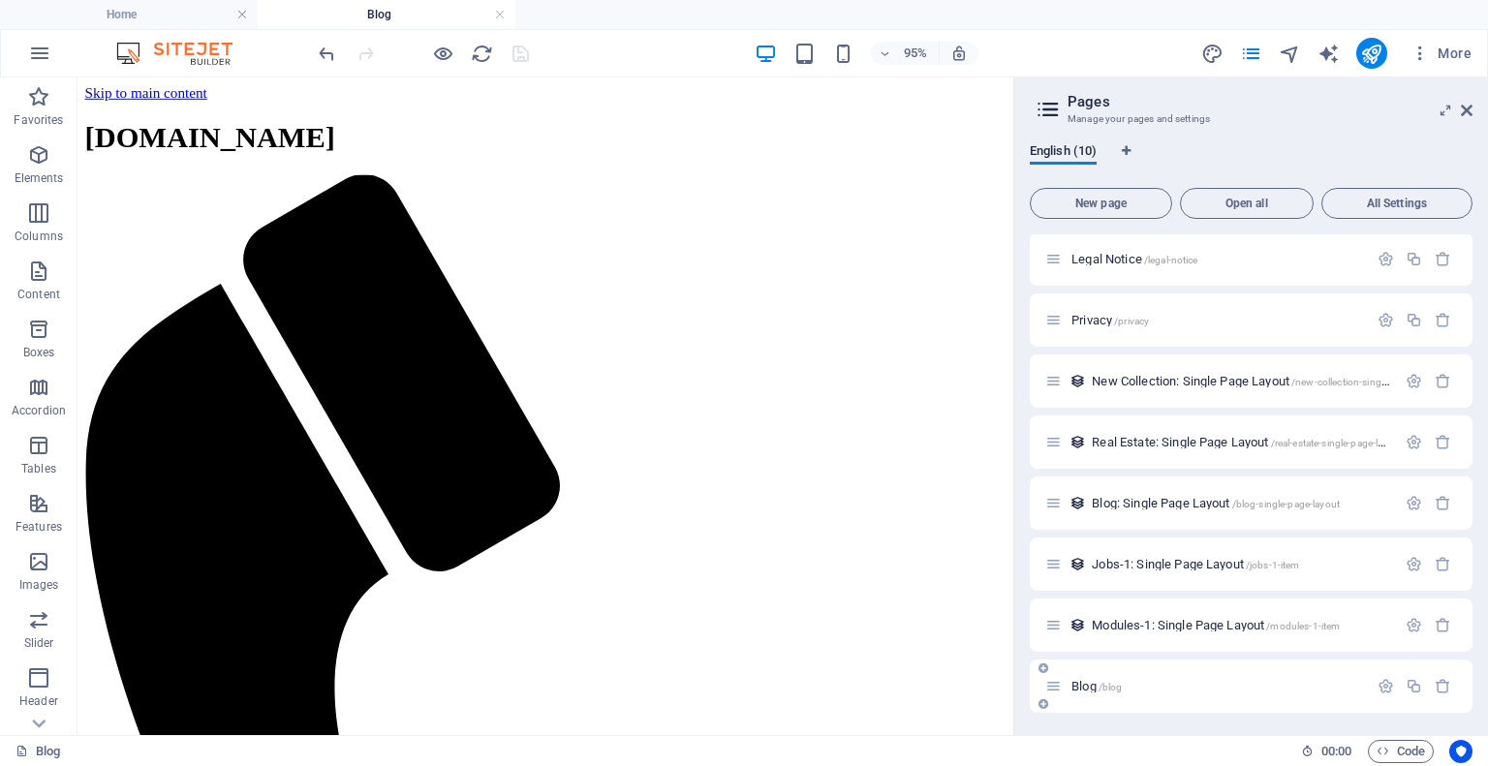
click at [1121, 692] on div "Blog /blog" at bounding box center [1206, 686] width 323 height 22
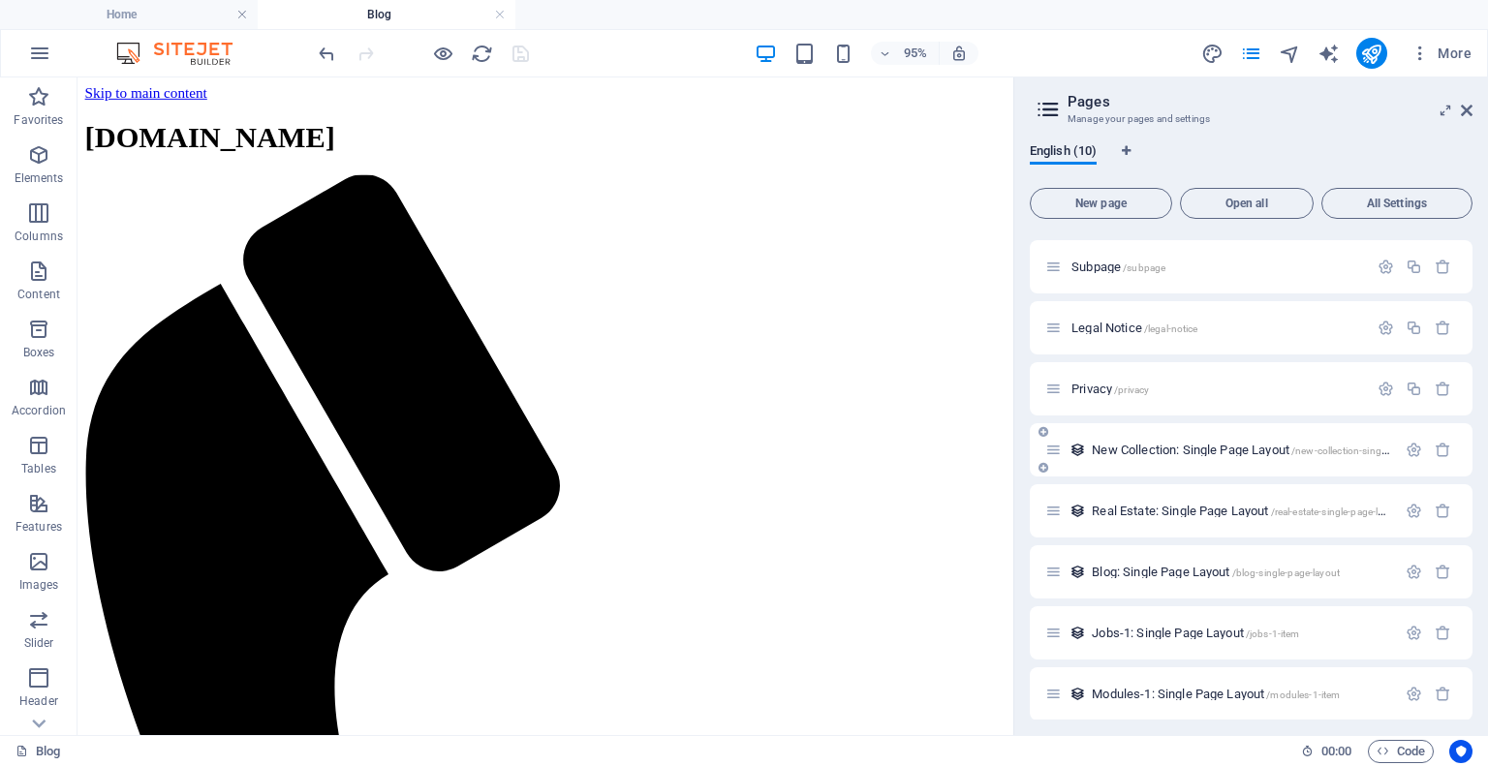
scroll to position [0, 0]
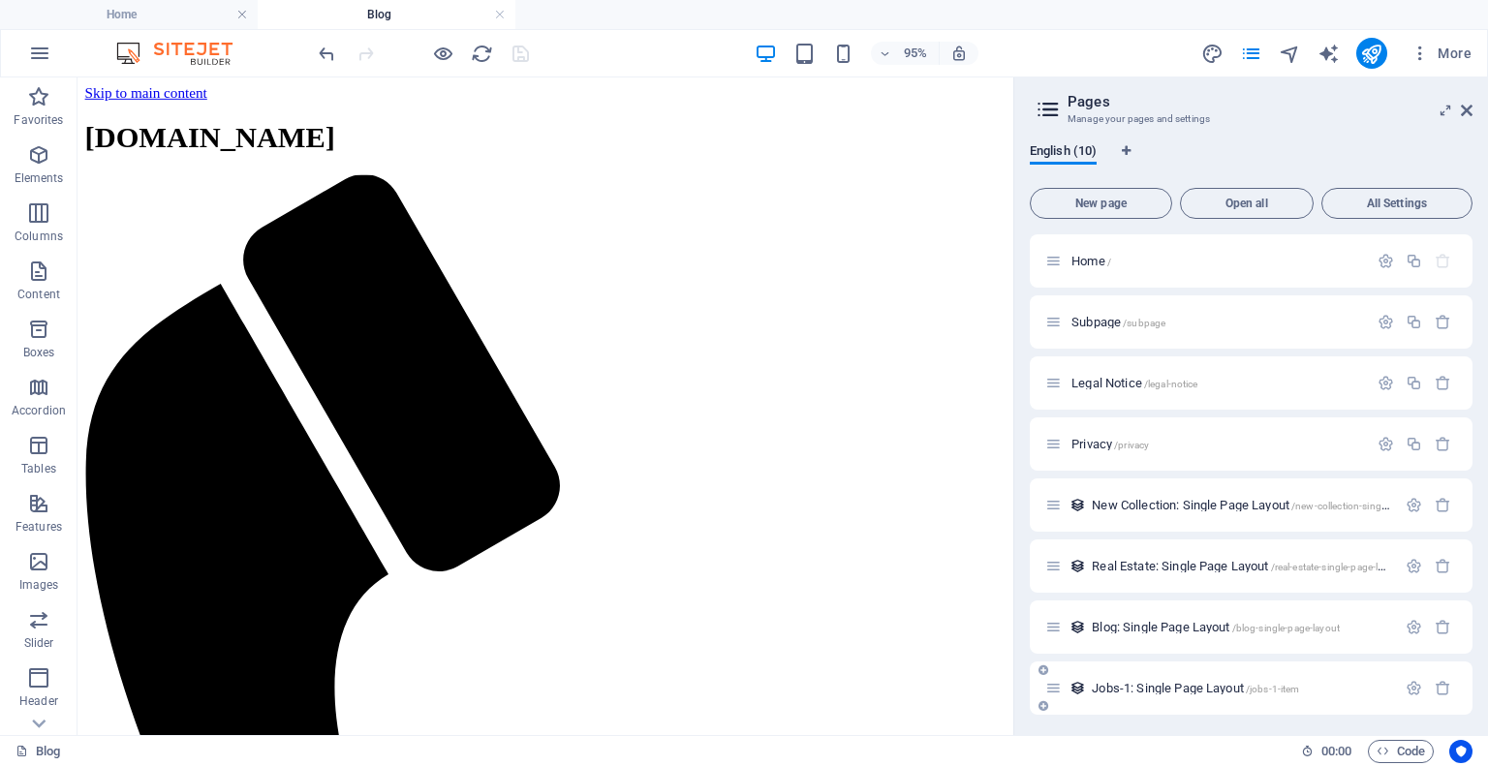
click at [1171, 689] on span "Jobs-1: Single Page Layout /jobs-1-item" at bounding box center [1195, 688] width 207 height 15
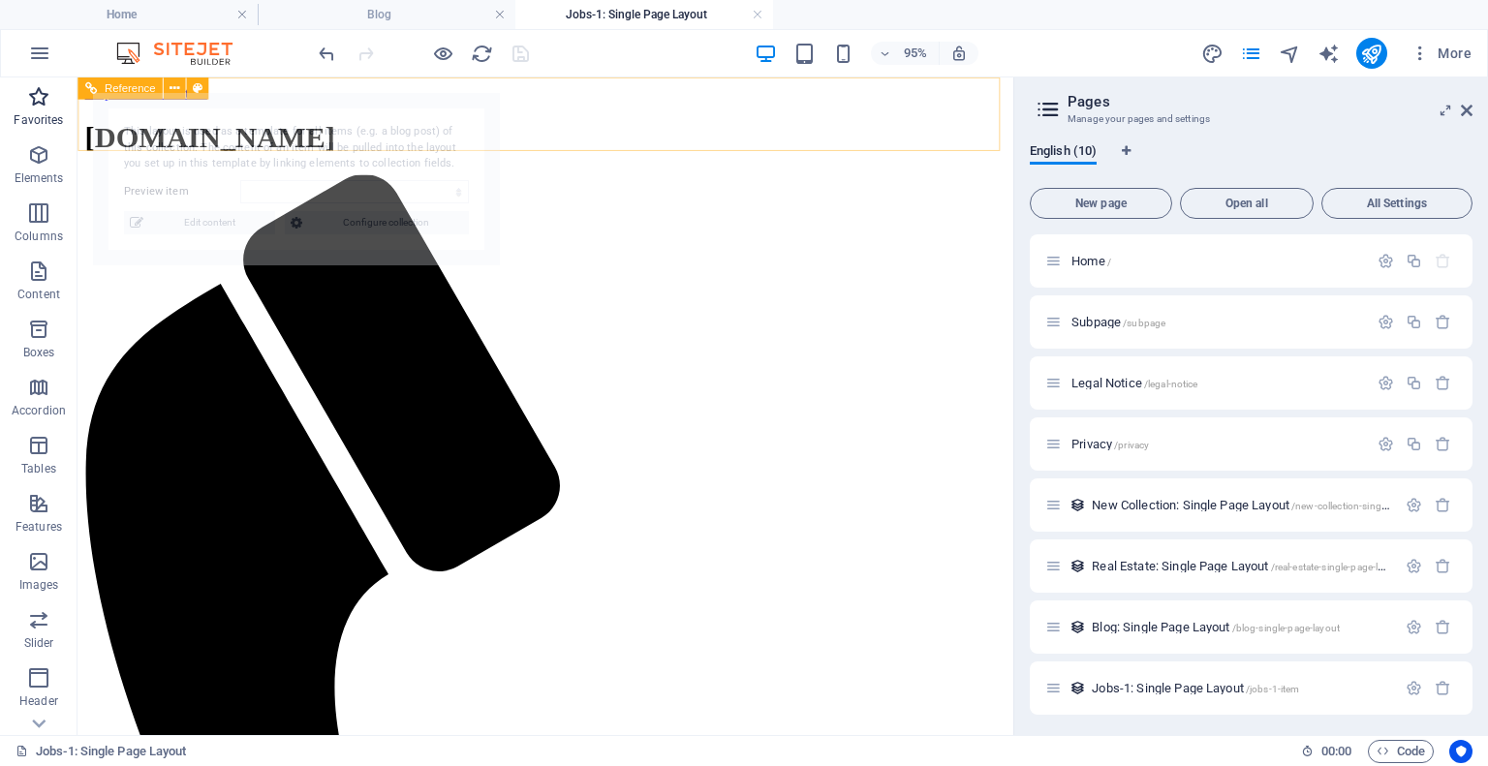
select select "68e4c4ba4d4ab866190d566d"
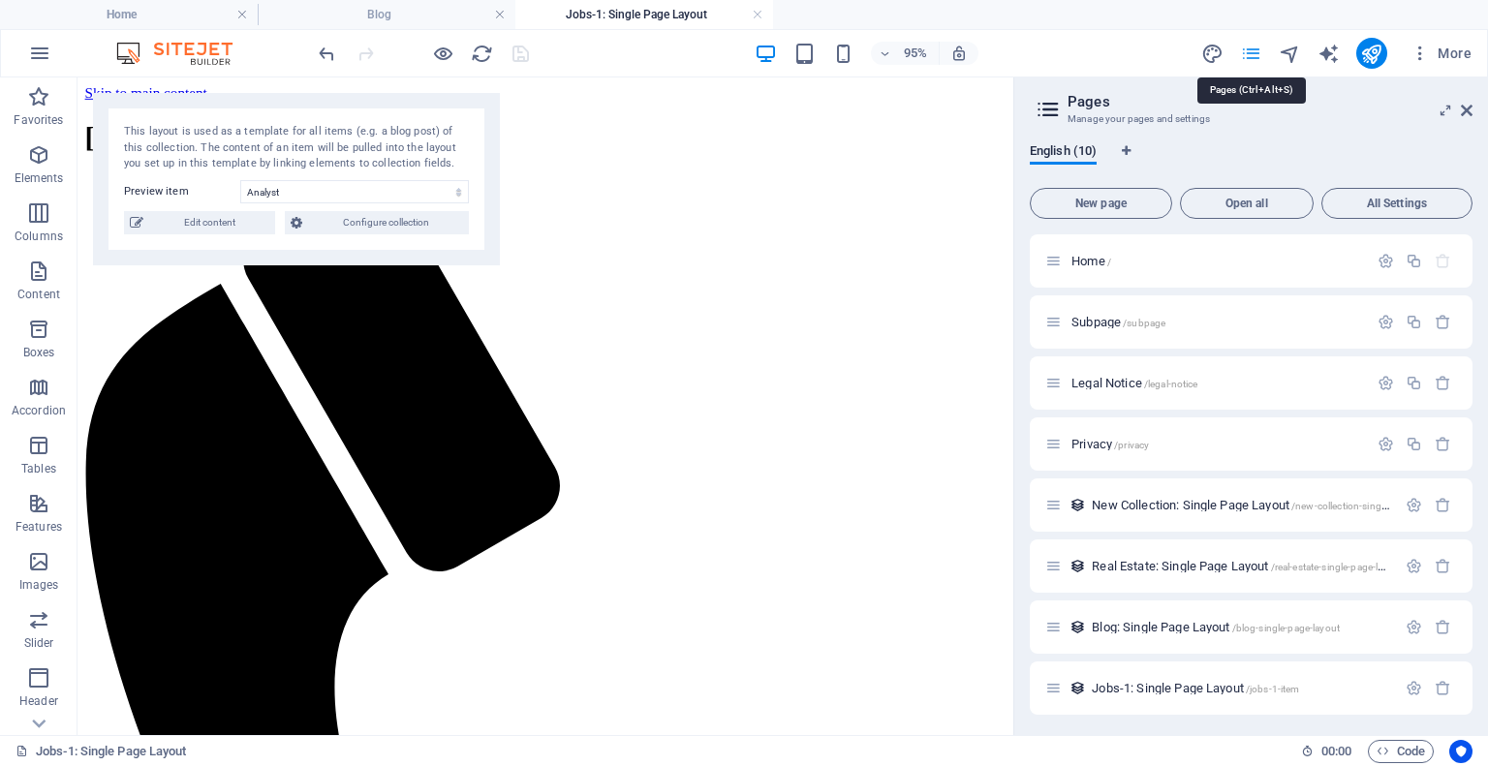
click at [1249, 46] on icon "pages" at bounding box center [1251, 54] width 22 height 22
click at [1472, 104] on aside "Pages Manage your pages and settings English (10) New page Open all All Setting…" at bounding box center [1250, 406] width 475 height 658
click at [1461, 107] on icon at bounding box center [1467, 110] width 12 height 15
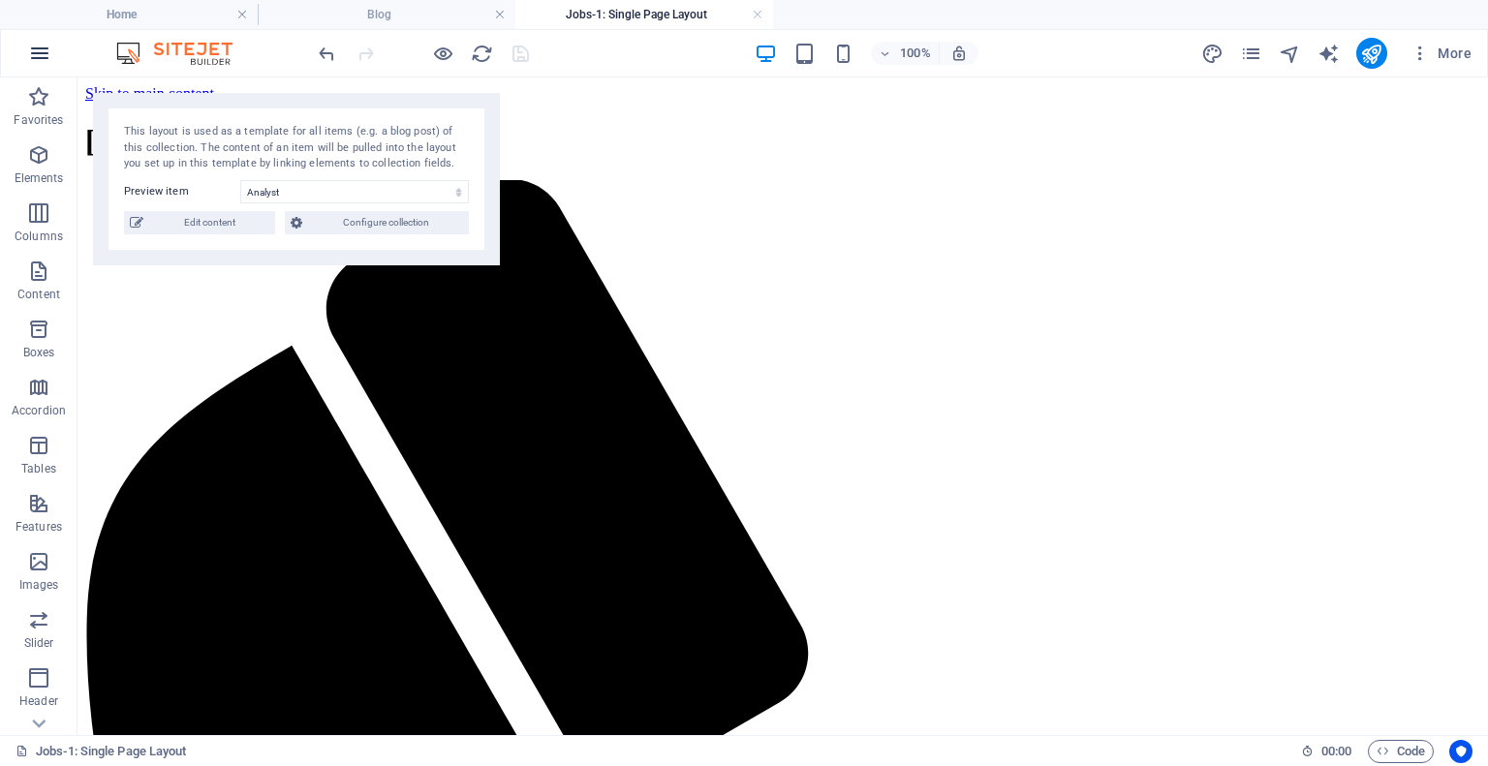
click at [35, 48] on icon "button" at bounding box center [39, 53] width 23 height 23
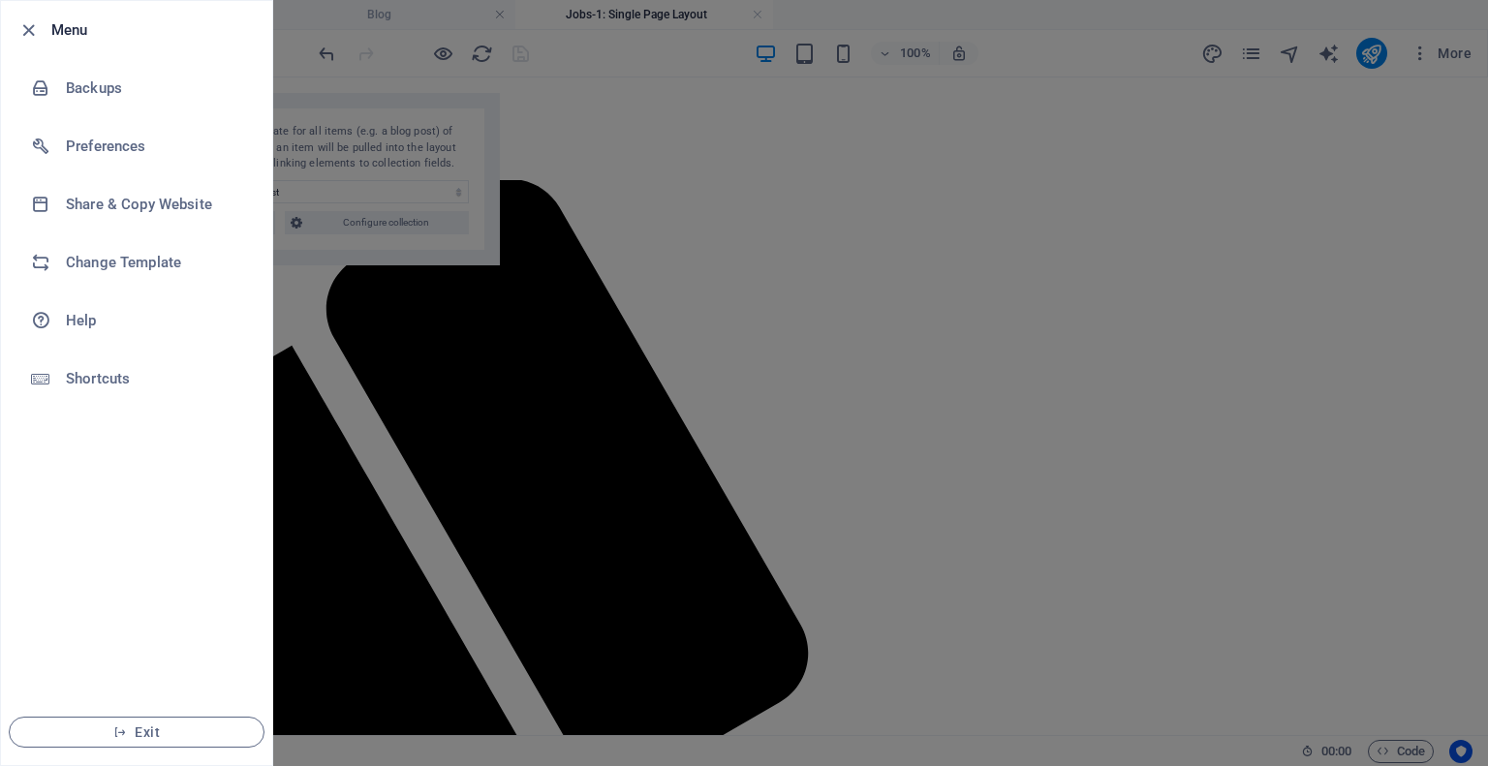
click at [647, 183] on div at bounding box center [744, 383] width 1488 height 766
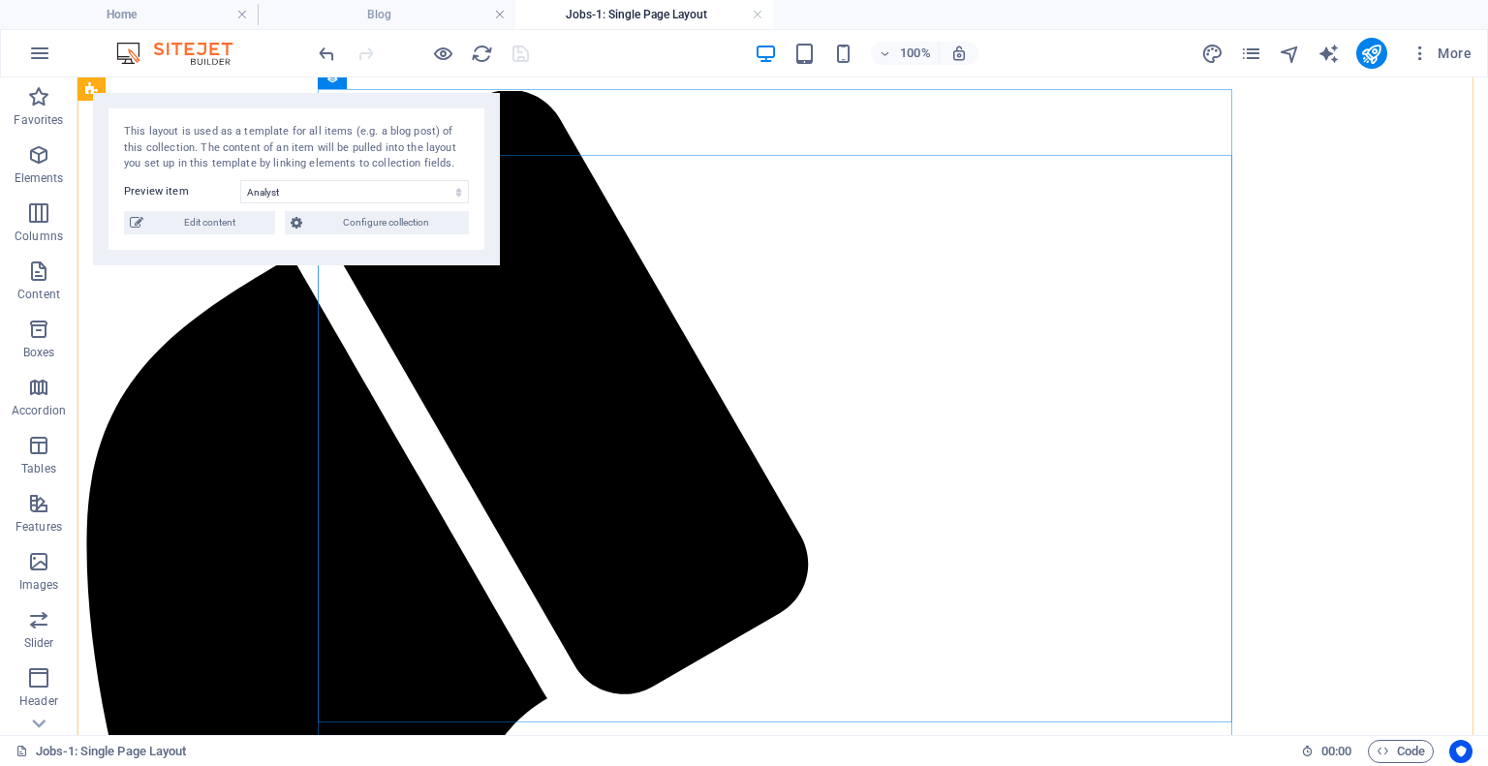
scroll to position [194, 0]
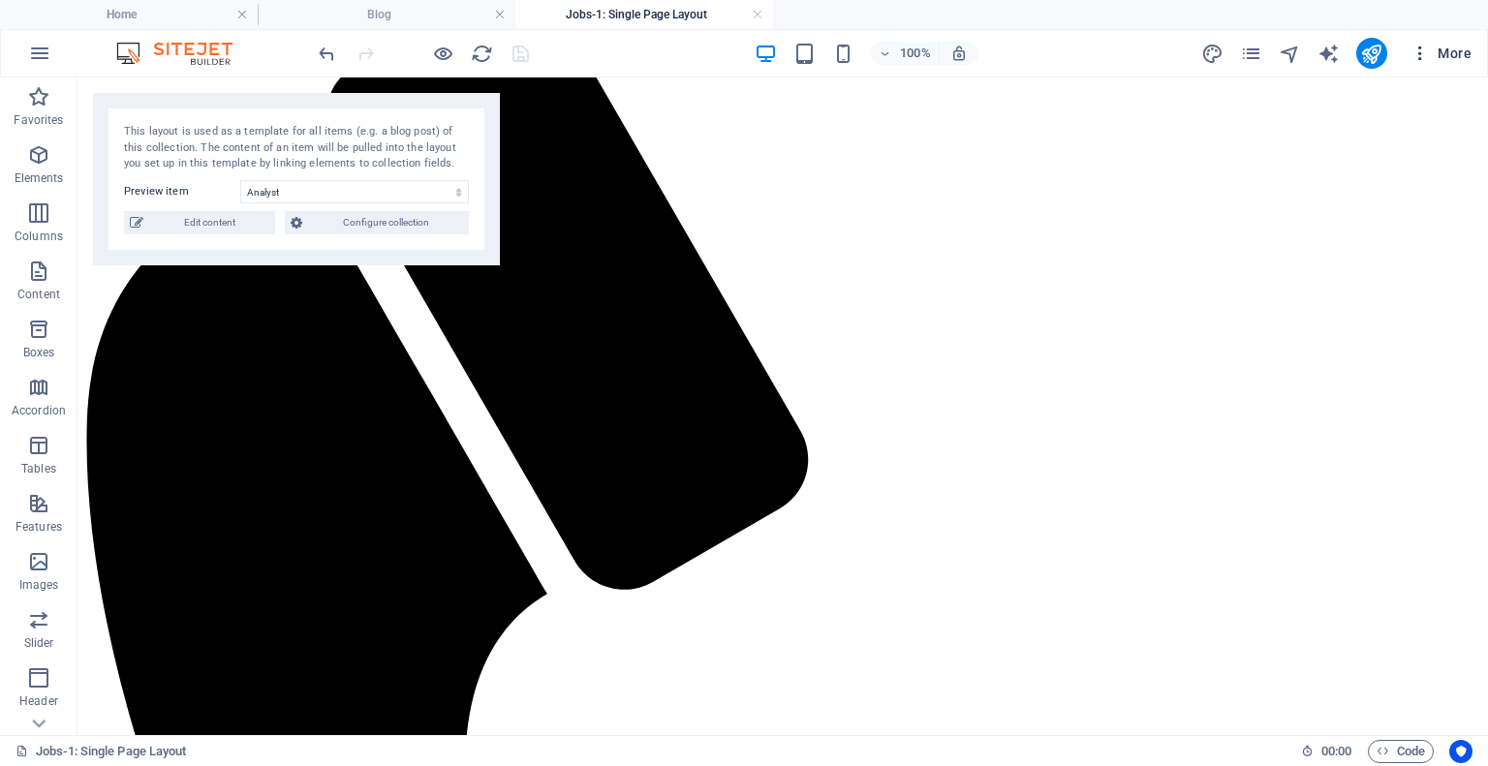
click at [1414, 53] on icon "button" at bounding box center [1419, 53] width 19 height 19
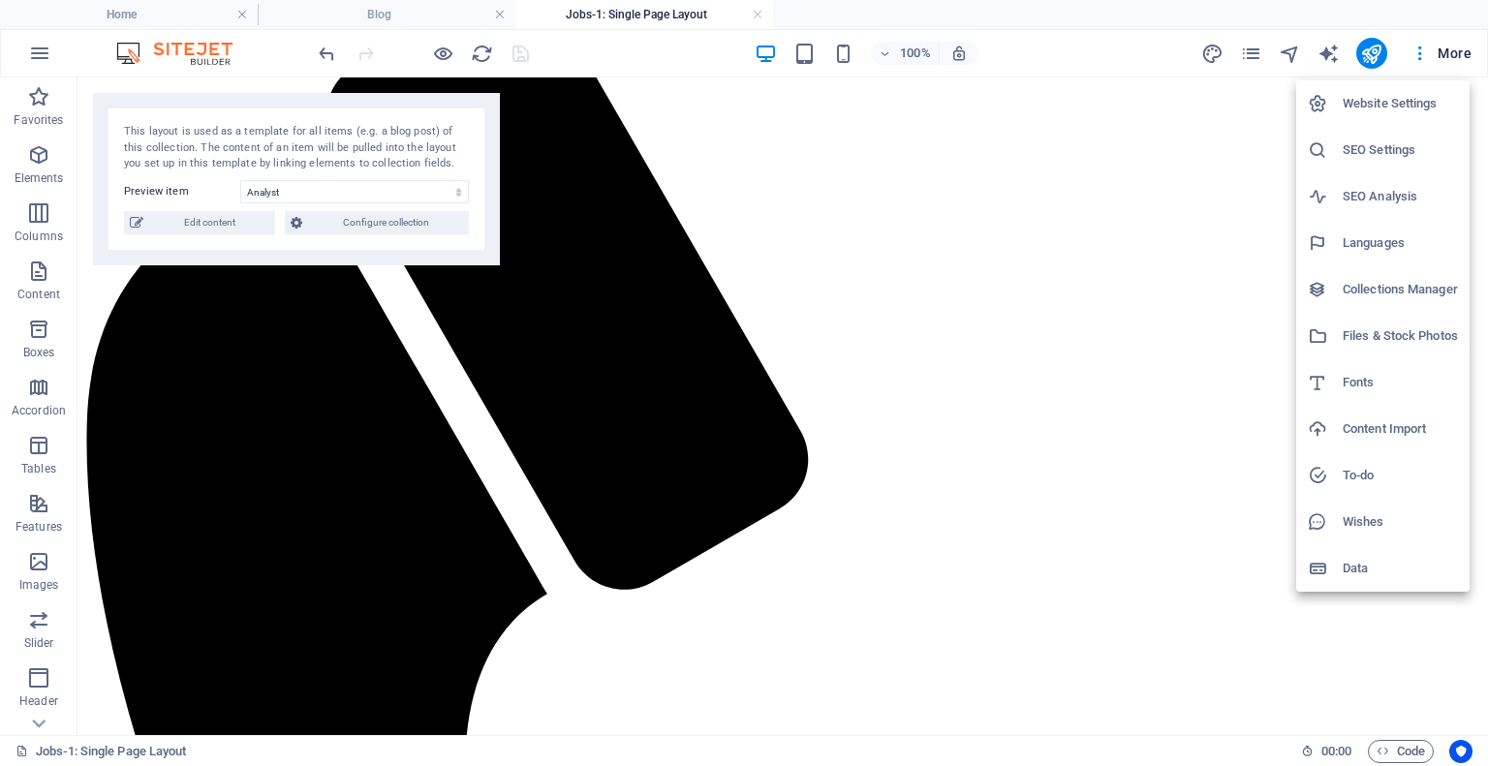
click at [1221, 297] on div at bounding box center [744, 383] width 1488 height 766
